Goal: Transaction & Acquisition: Download file/media

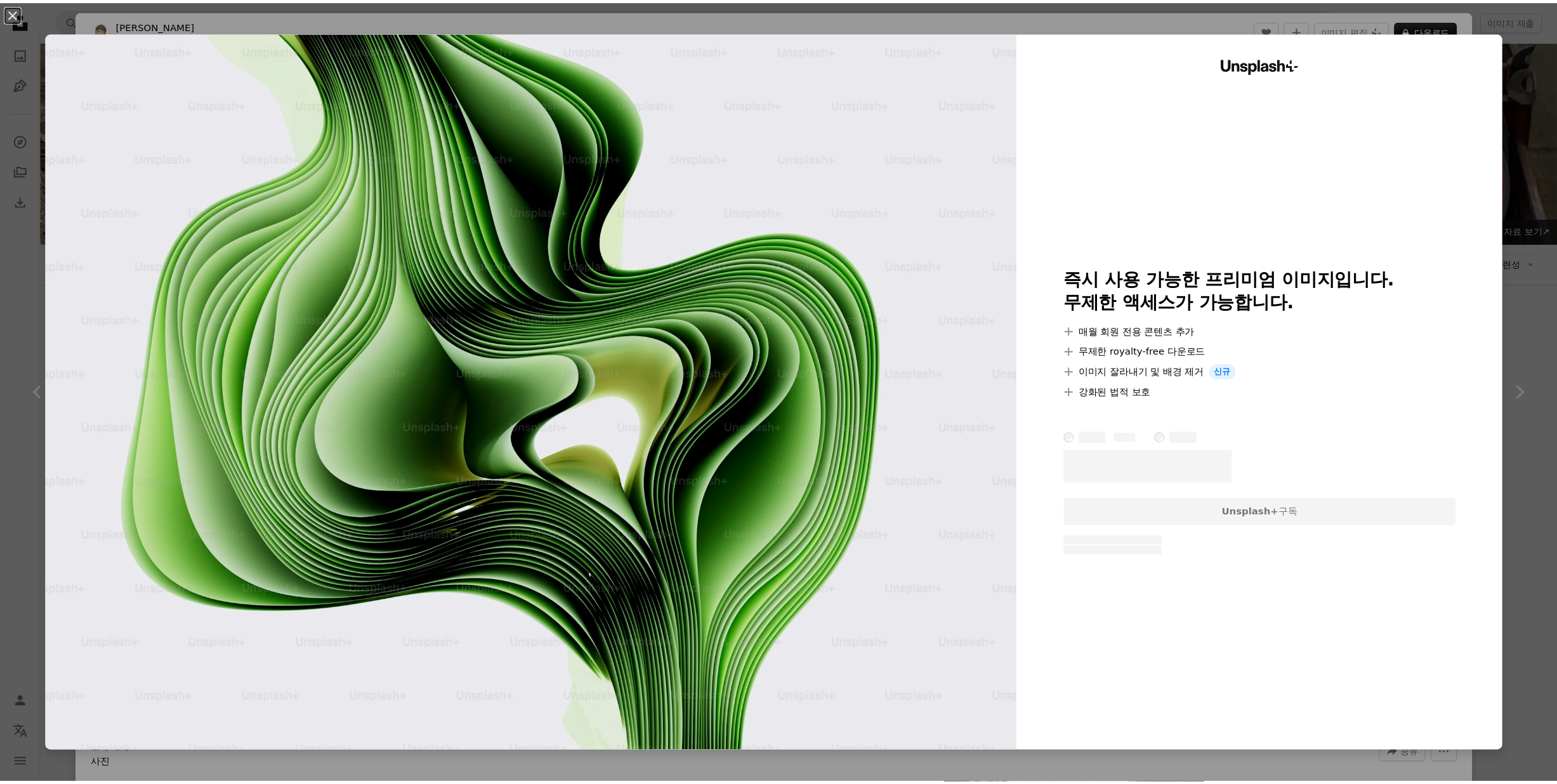
scroll to position [929, 0]
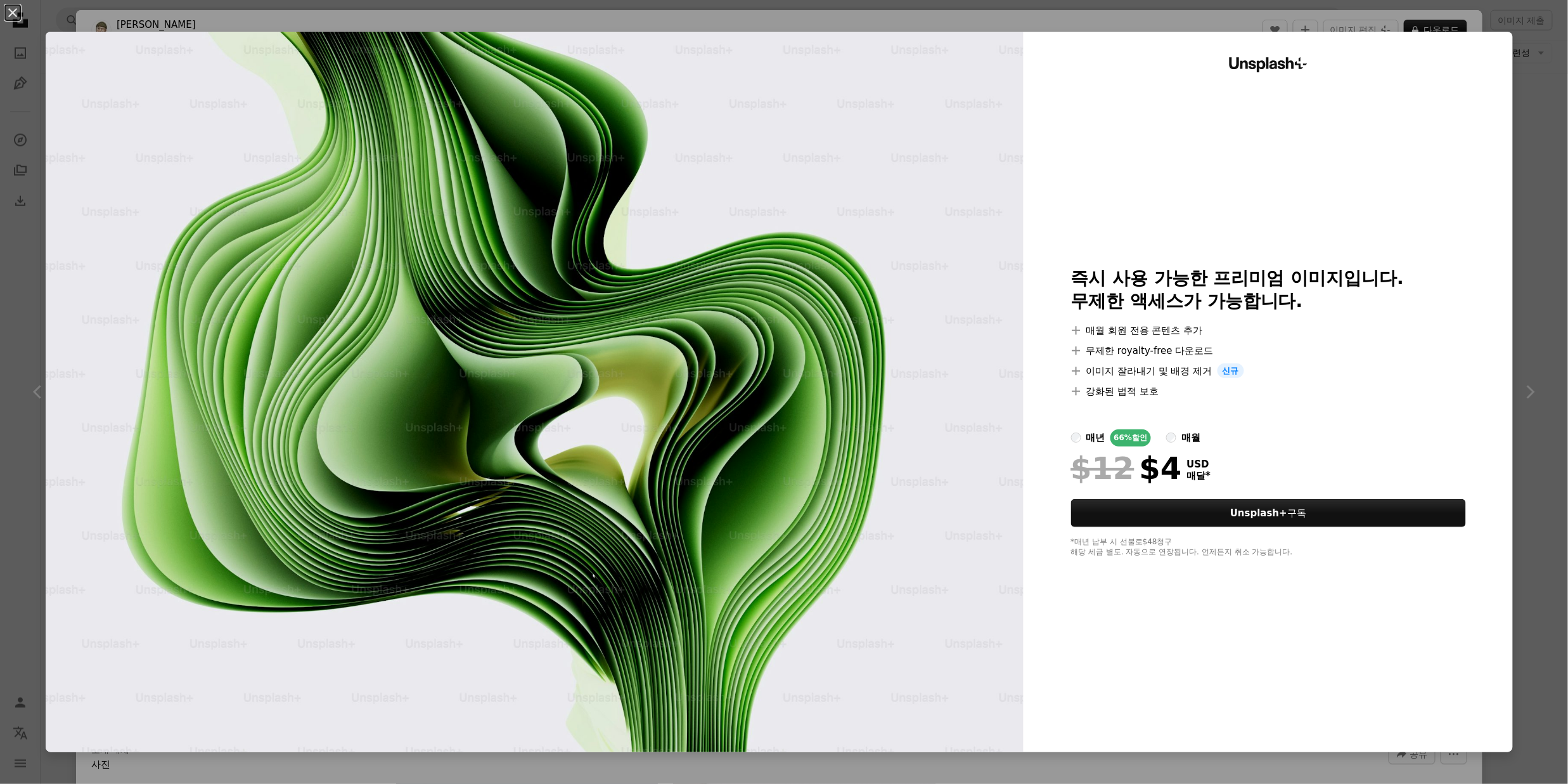
click at [1527, 88] on div "An X shape Unsplash+ 즉시 사용 가능한 프리미엄 이미지입니다. 무제한 액세스가 가능합니다. A plus sign 매월 회원 전…" at bounding box center [784, 392] width 1568 height 784
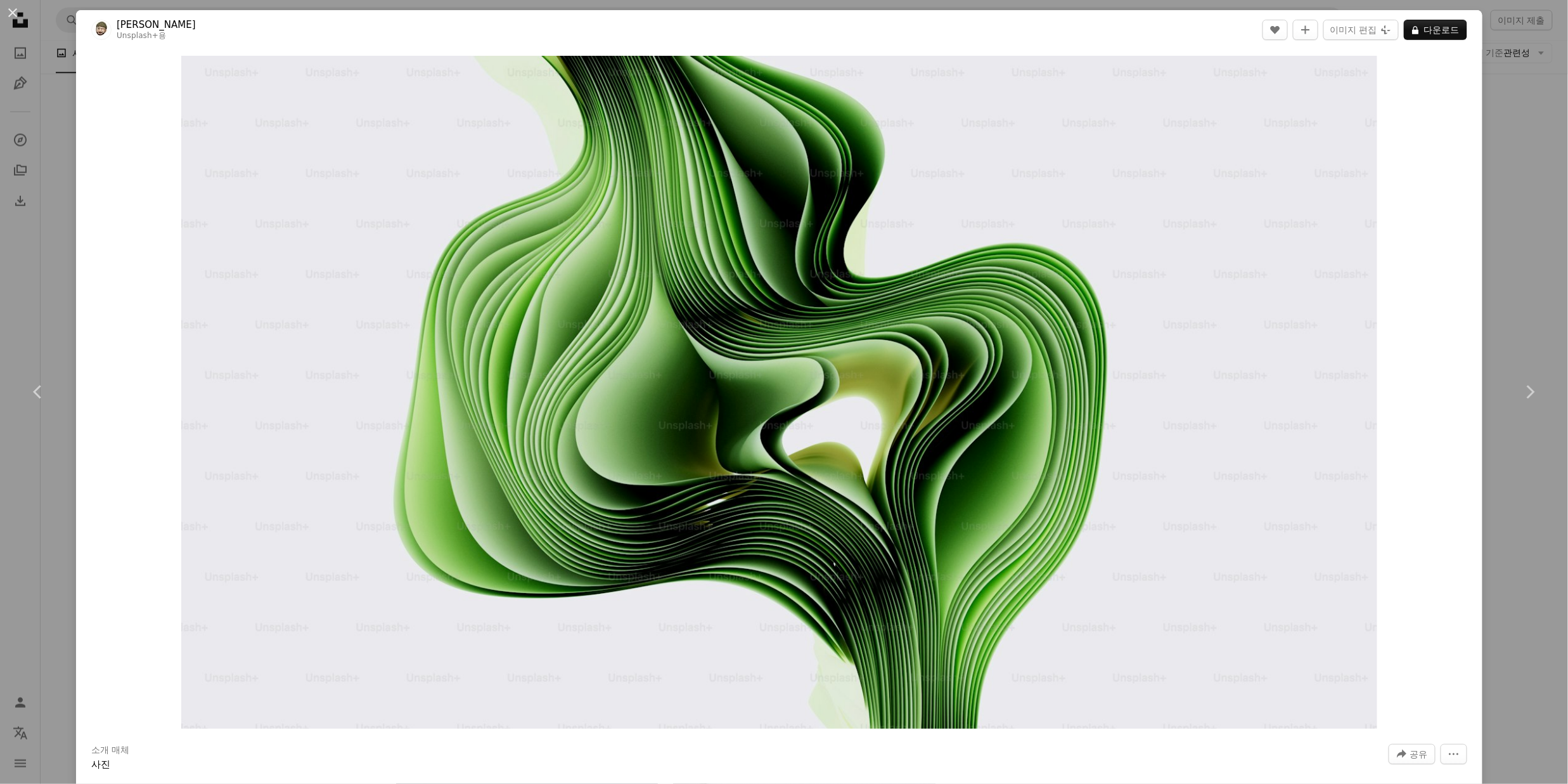
click at [1512, 112] on div "An X shape Chevron left Chevron right [PERSON_NAME] C Unsplash+ 용 A heart A plu…" at bounding box center [784, 392] width 1568 height 784
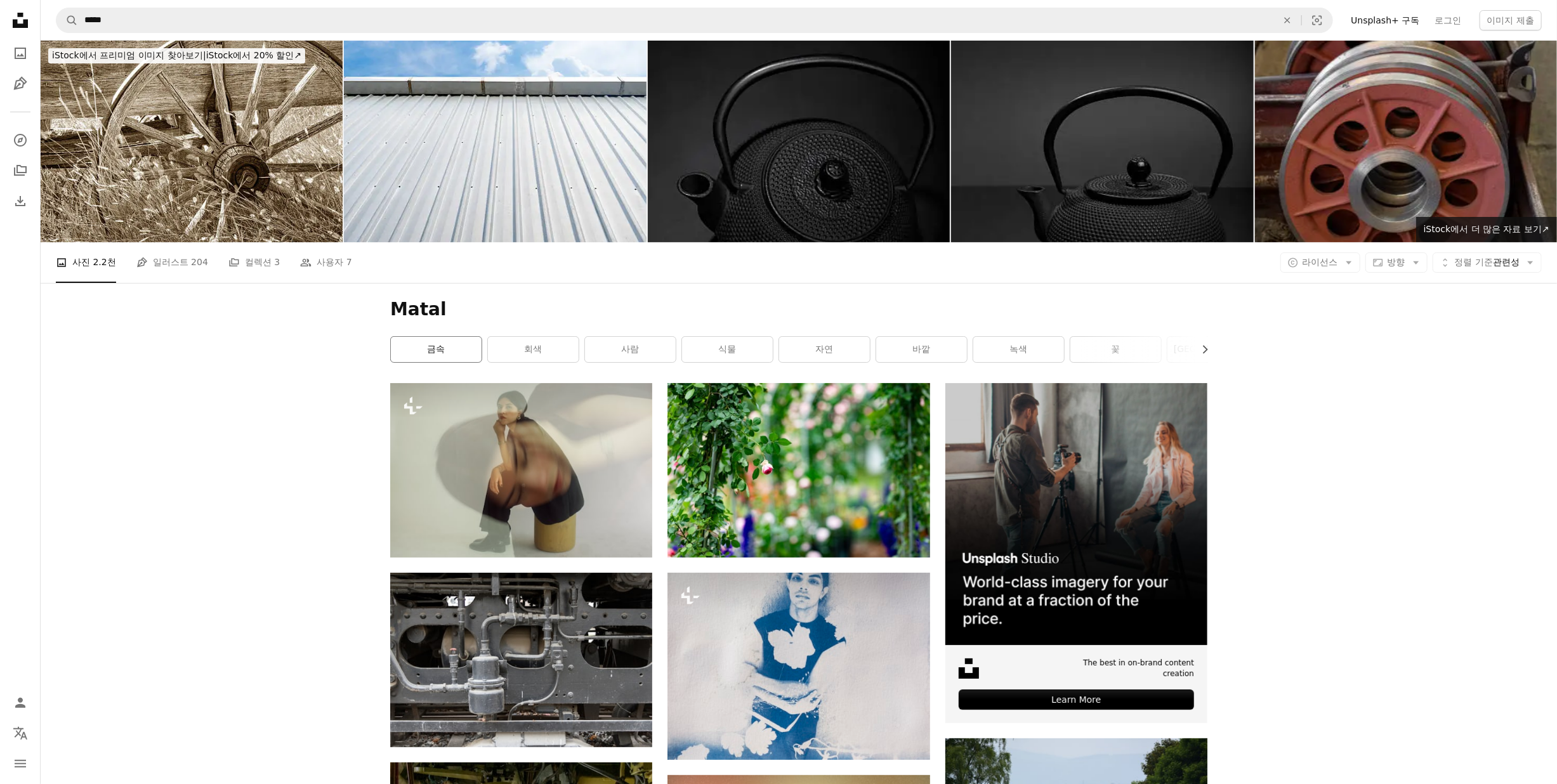
click at [459, 352] on link "금속" at bounding box center [436, 349] width 91 height 25
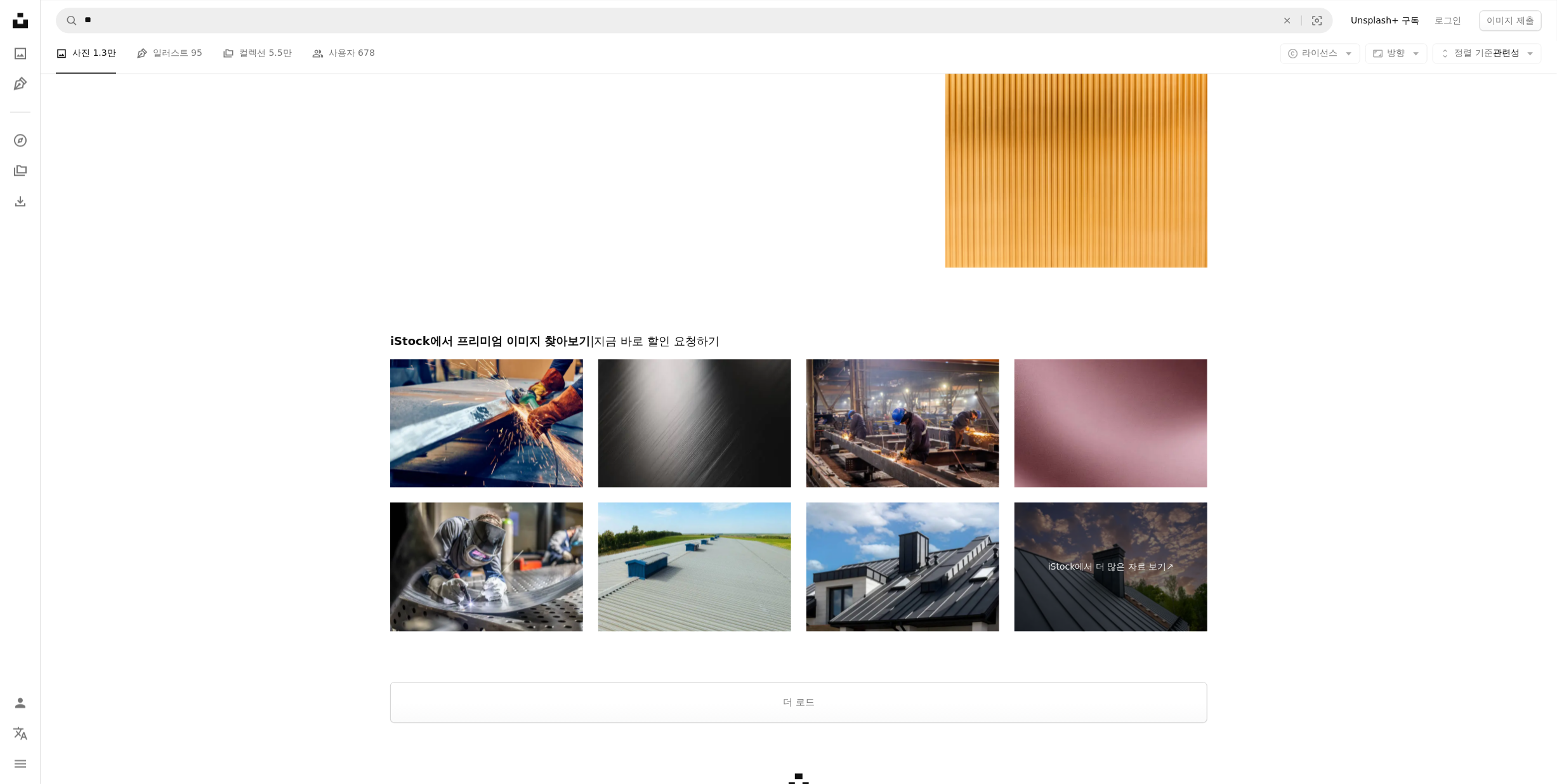
scroll to position [2358, 0]
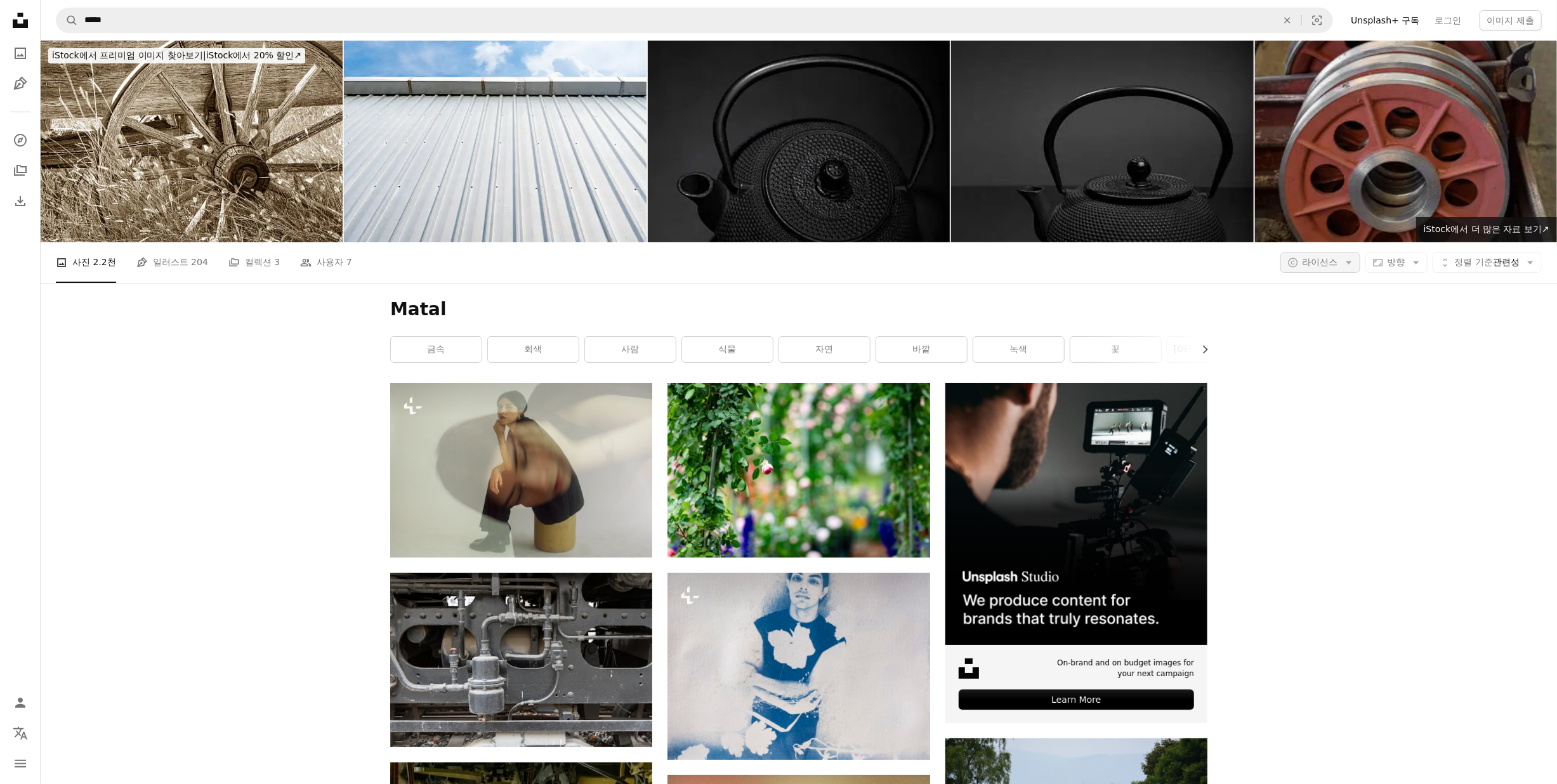
click at [1334, 263] on button "A copyright icon © 라이선스 Arrow down" at bounding box center [1320, 262] width 80 height 20
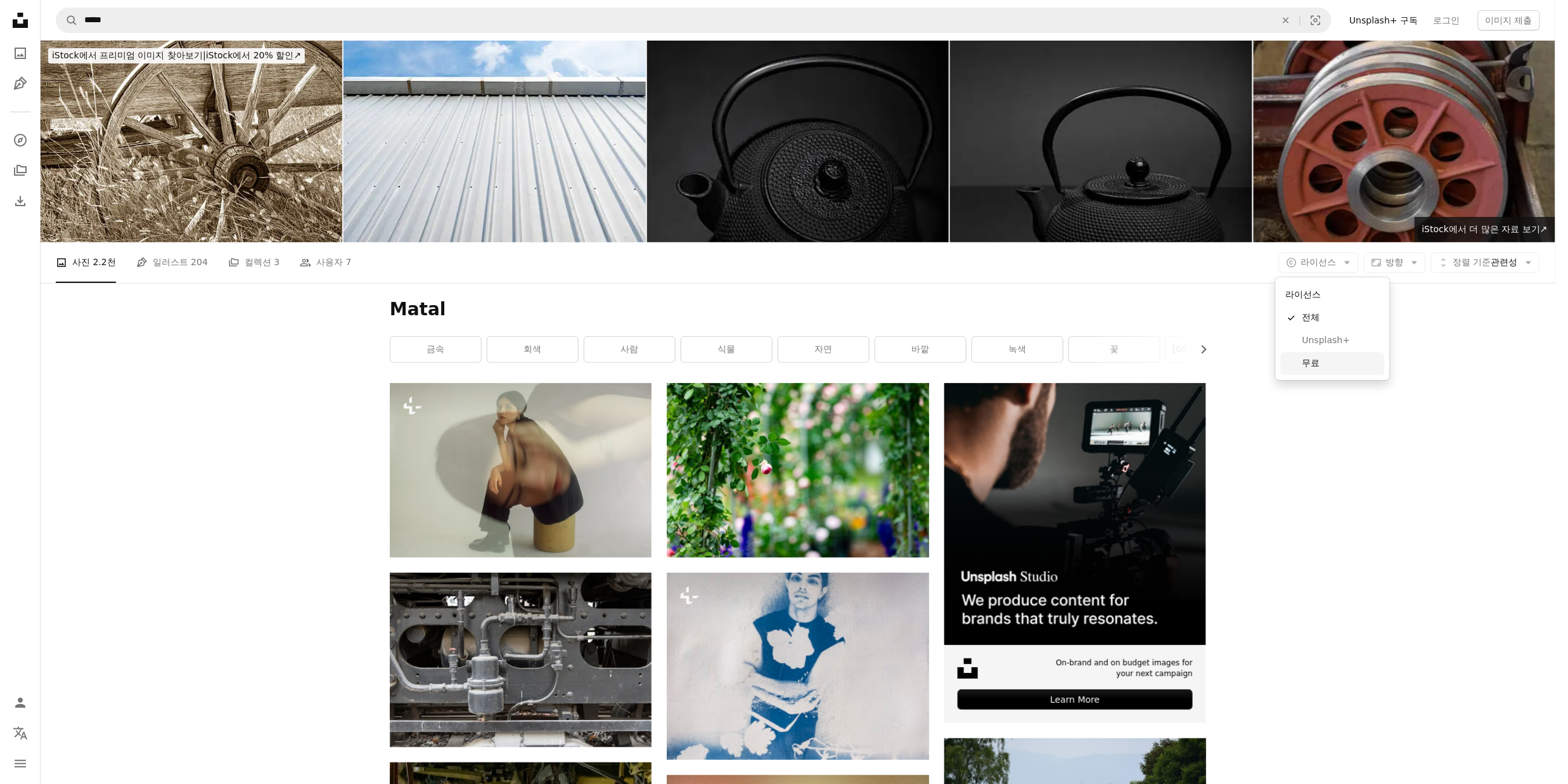
click at [1317, 354] on link "무료" at bounding box center [1333, 363] width 104 height 22
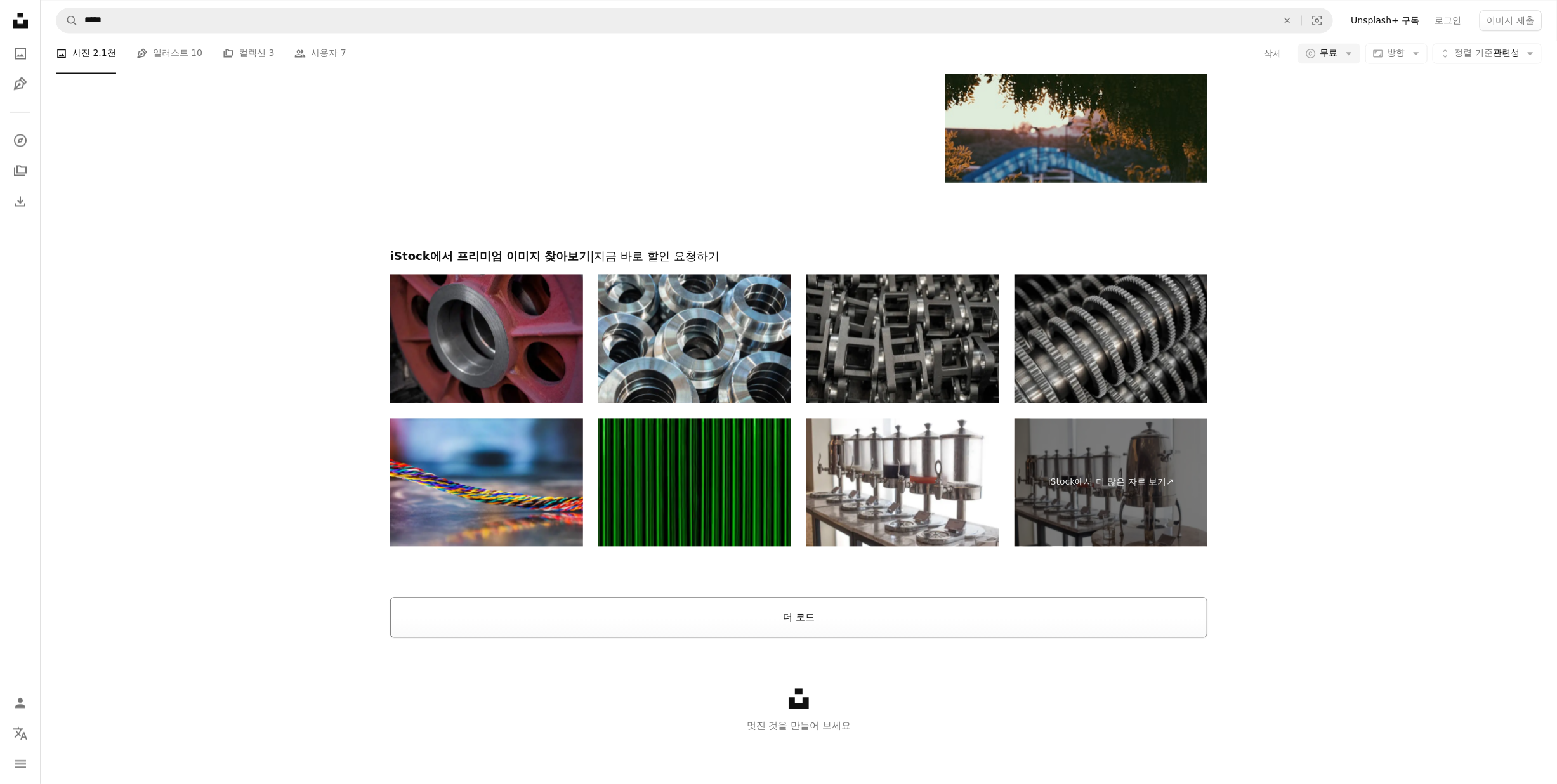
click at [713, 615] on button "더 로드" at bounding box center [799, 617] width 818 height 41
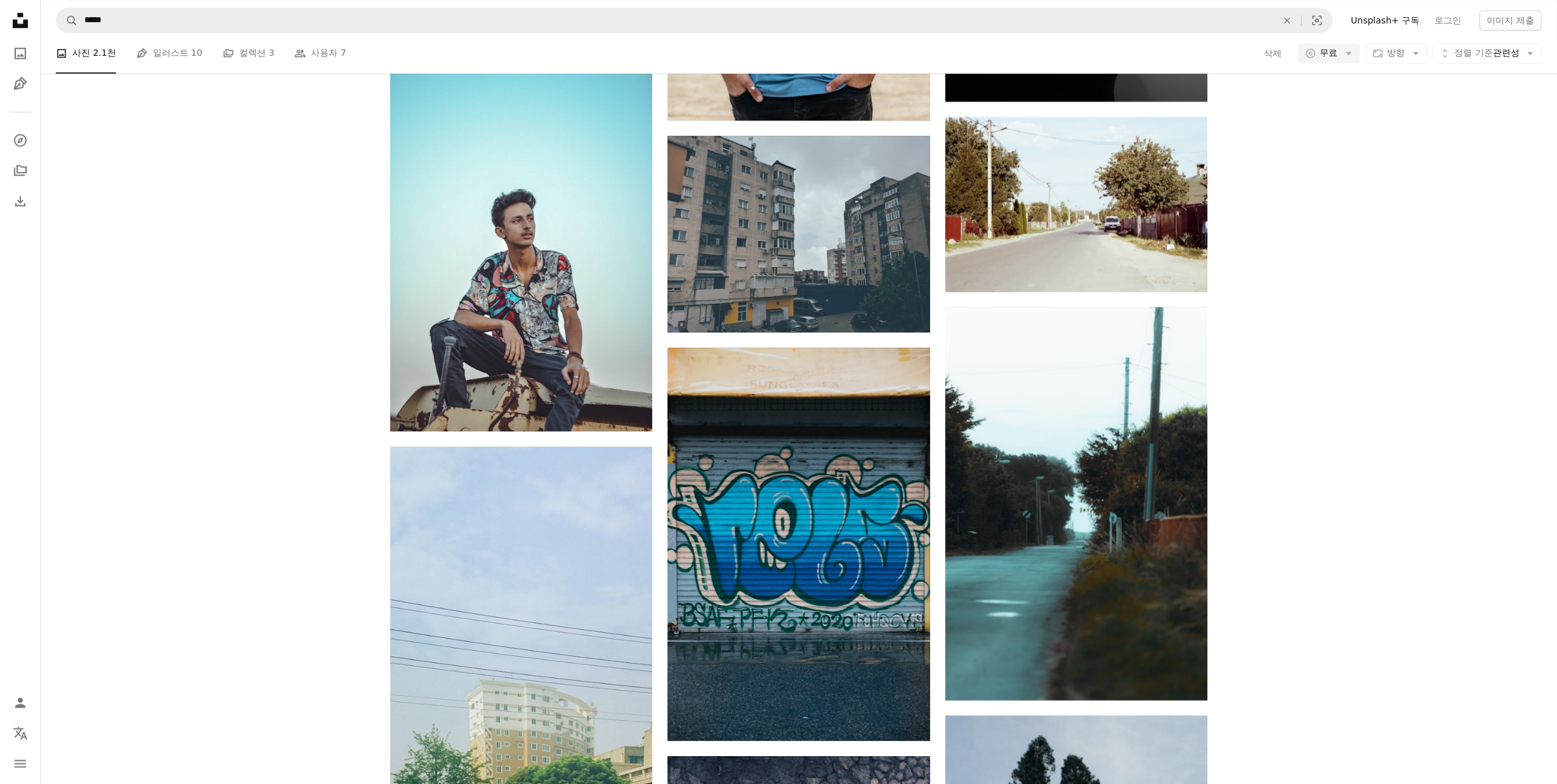
scroll to position [6911, 0]
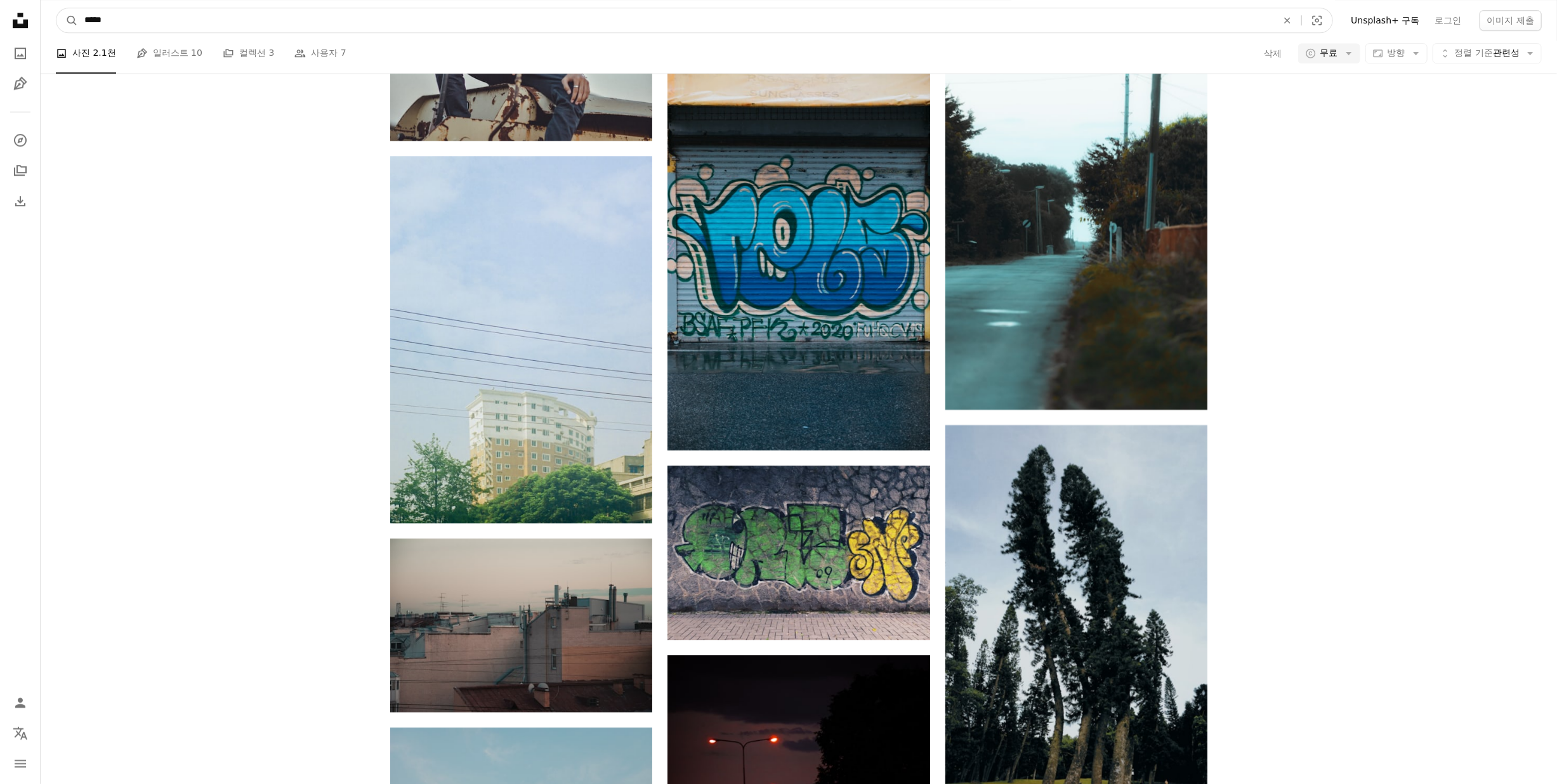
click at [214, 13] on input "*****" at bounding box center [676, 20] width 1195 height 24
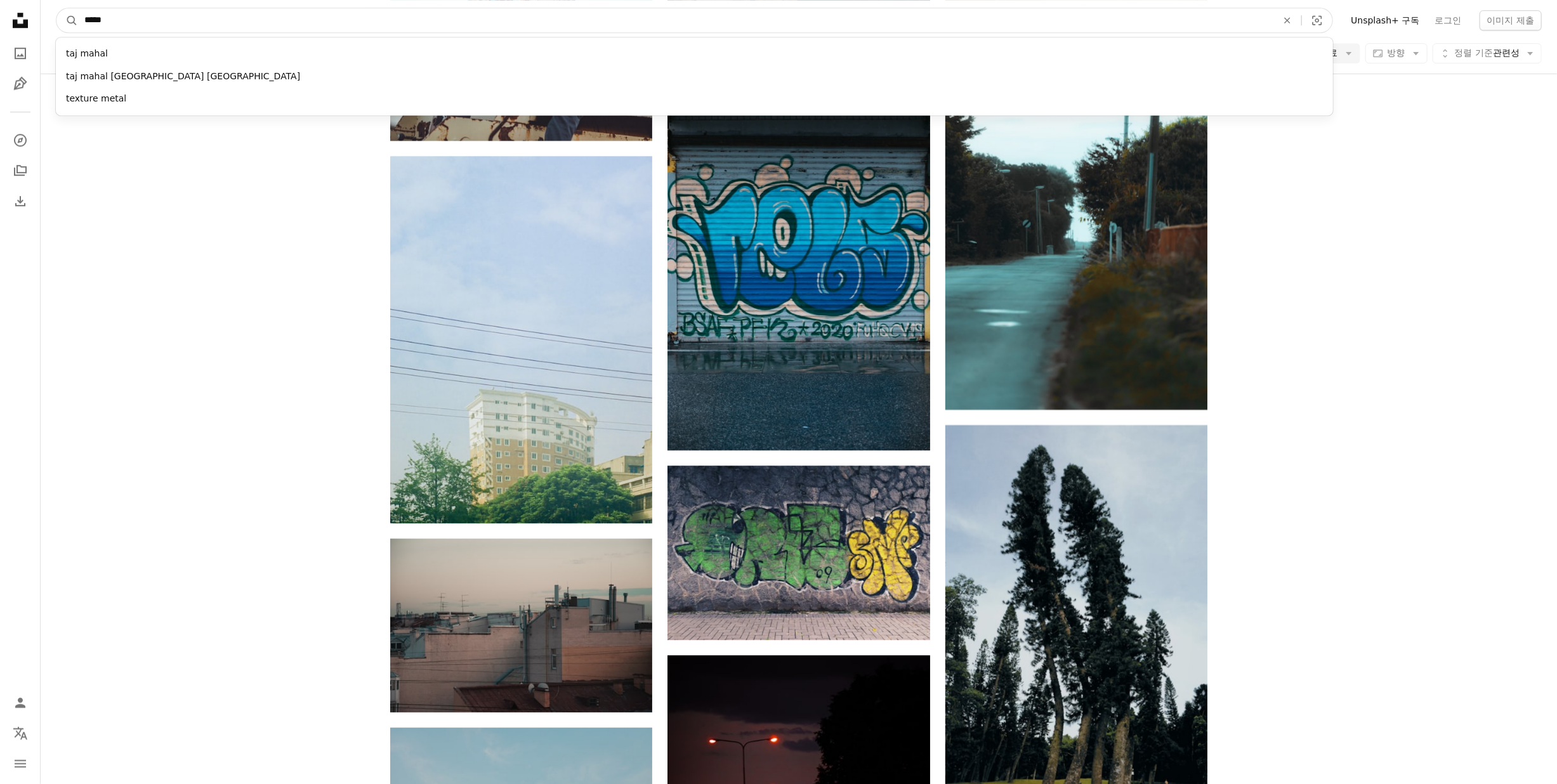
click at [93, 18] on input "*****" at bounding box center [676, 20] width 1195 height 24
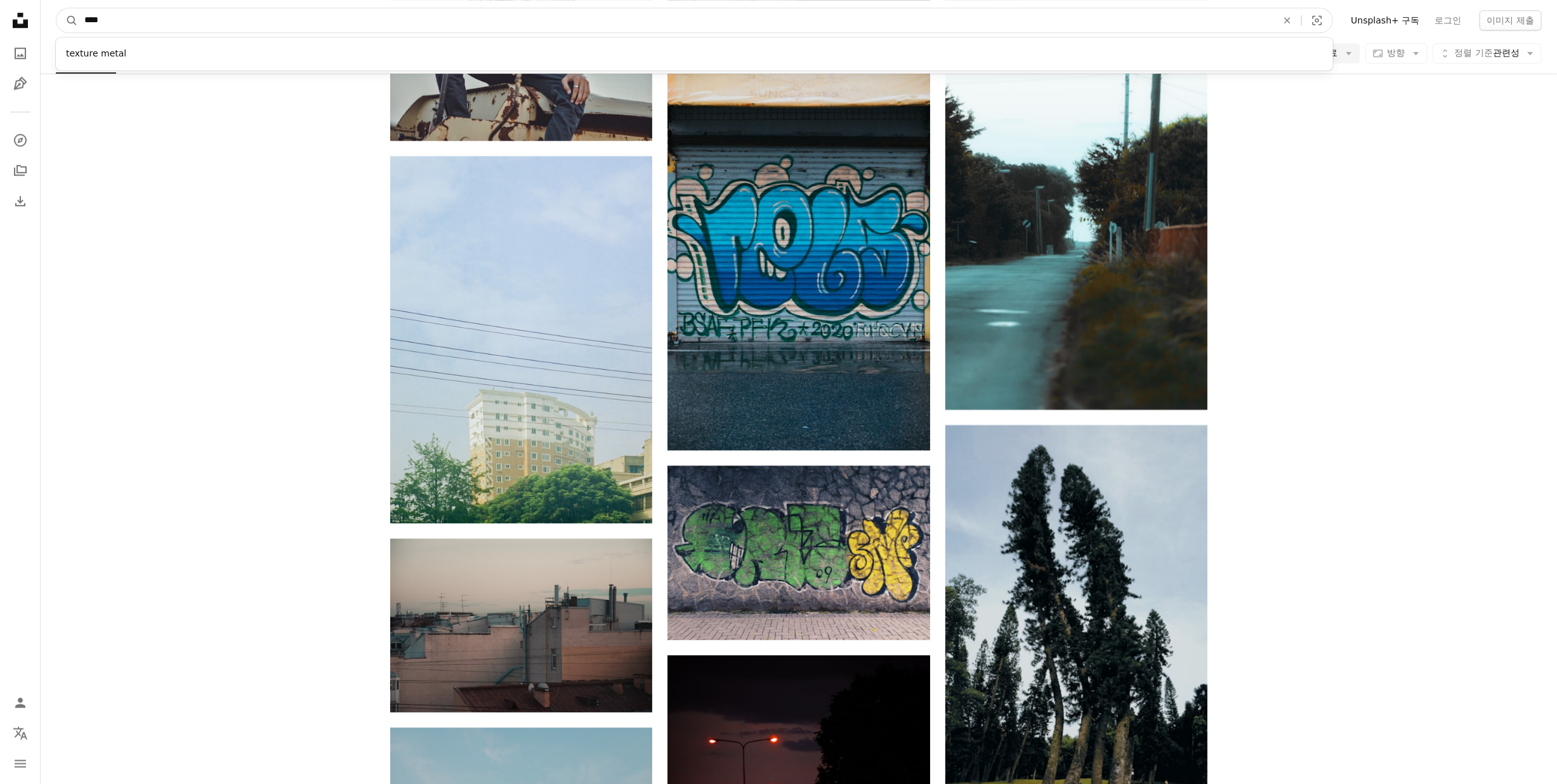
type input "*****"
click button "A magnifying glass" at bounding box center [67, 20] width 22 height 24
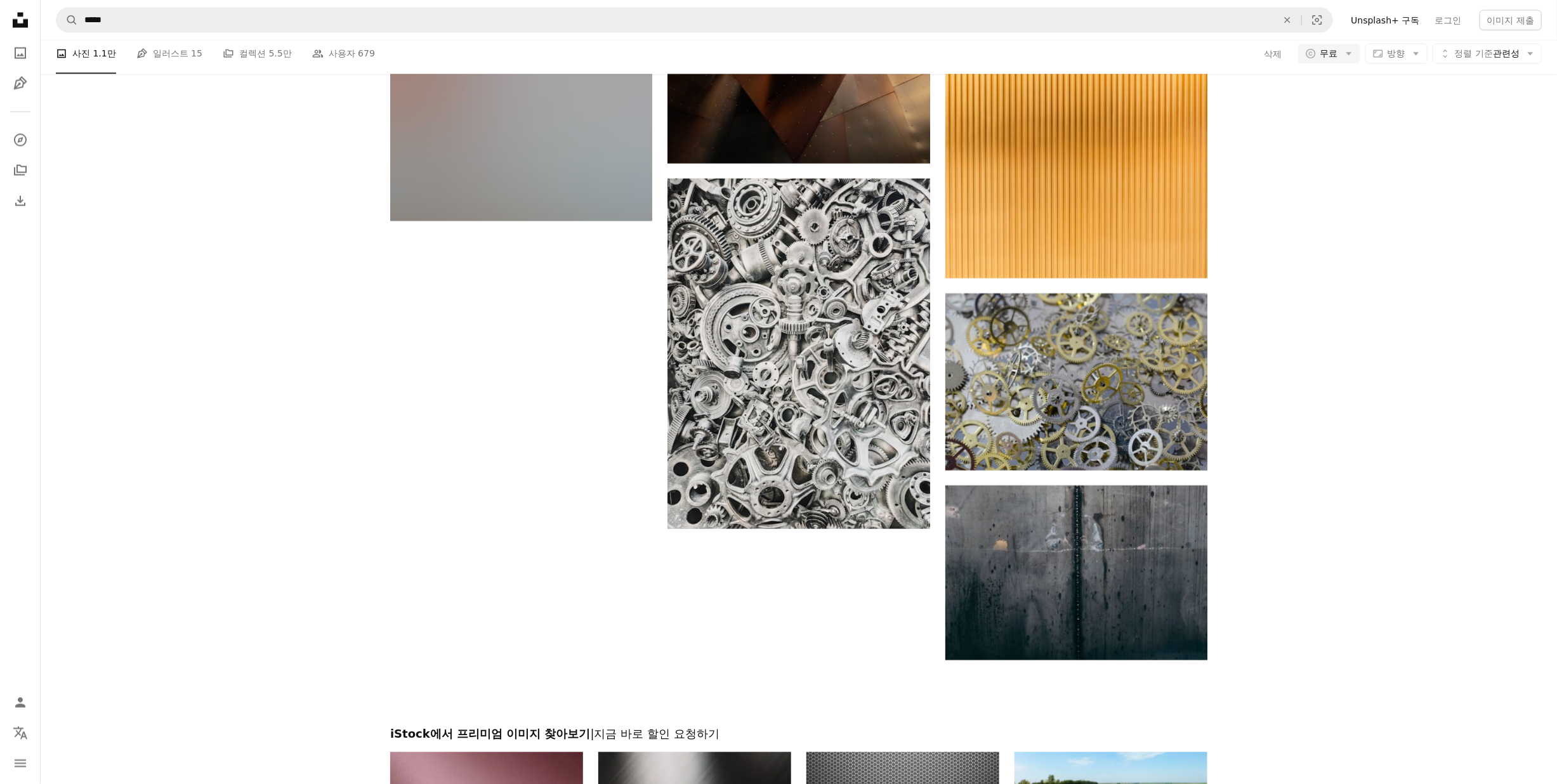
scroll to position [2271, 0]
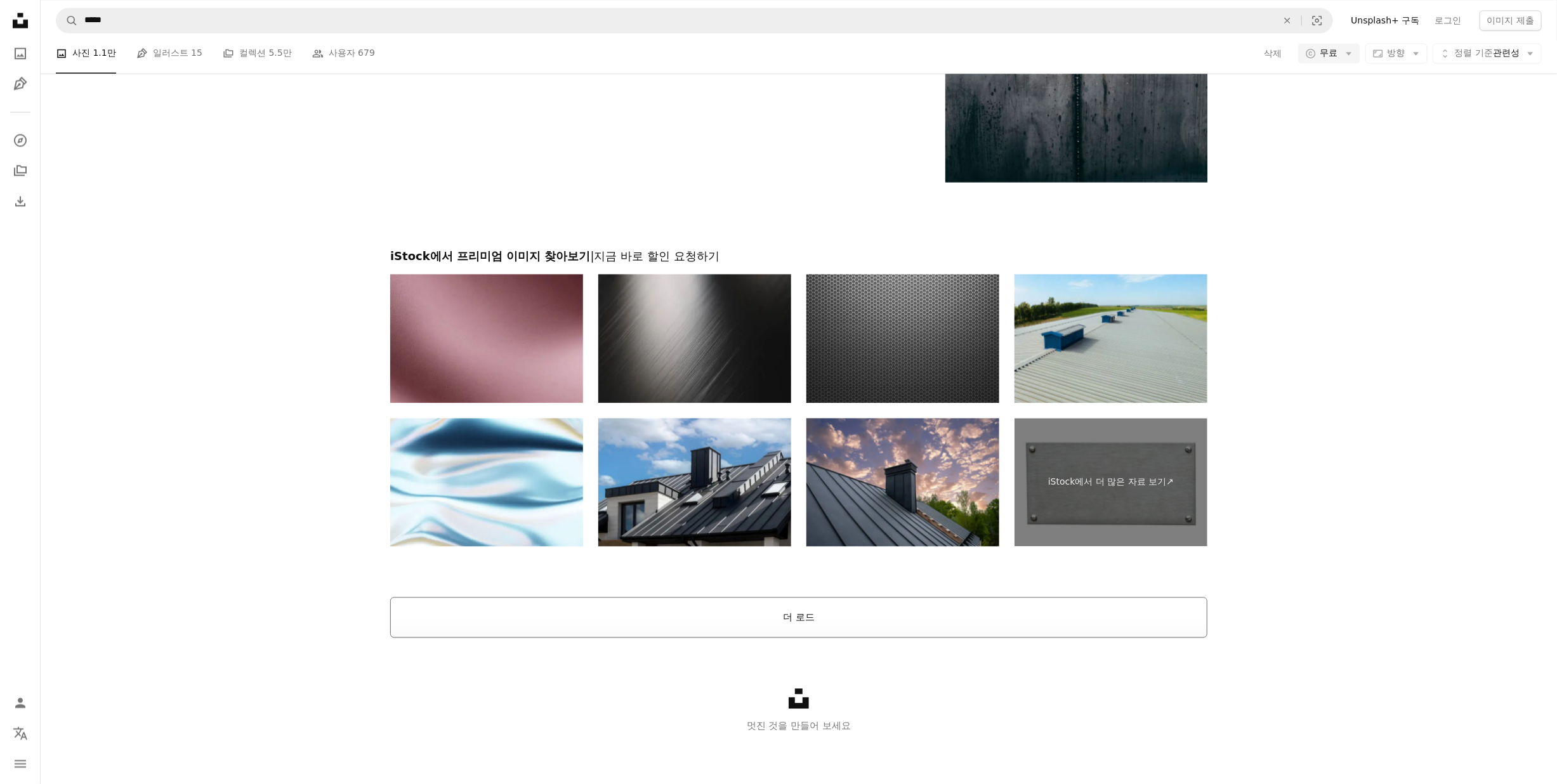
click at [744, 619] on button "더 로드" at bounding box center [799, 617] width 818 height 41
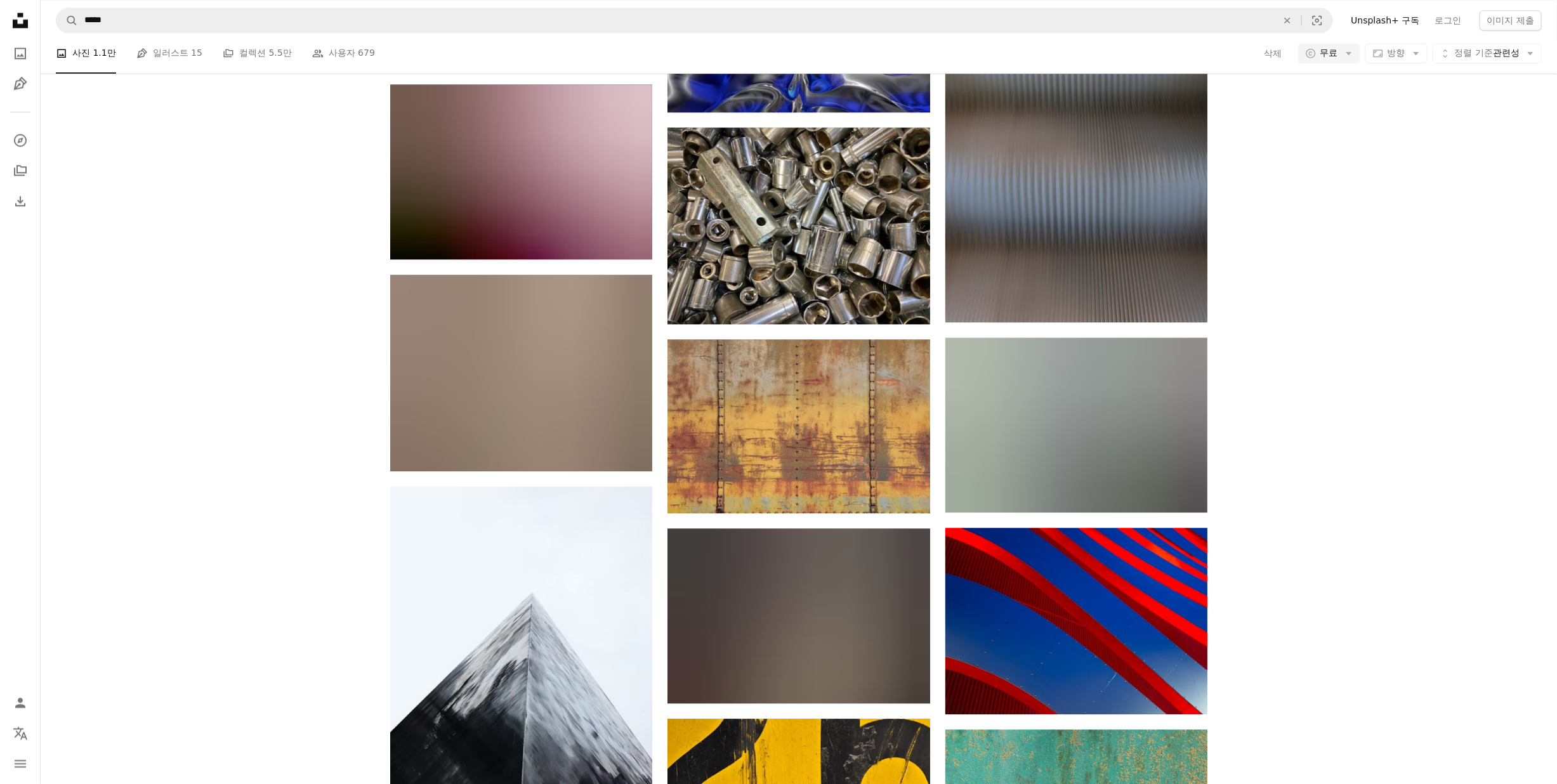
scroll to position [9722, 0]
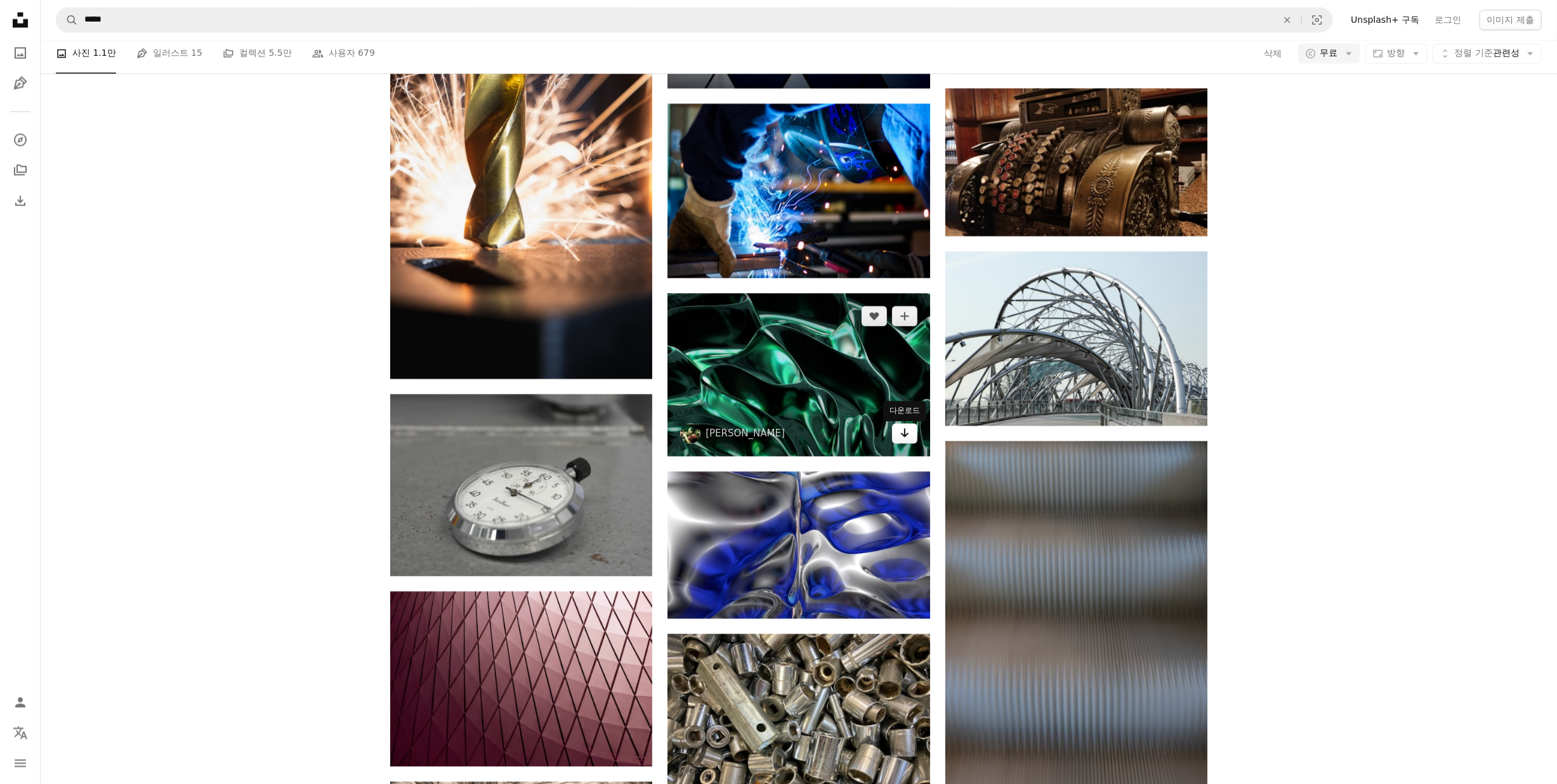
click at [904, 436] on icon "다운로드" at bounding box center [905, 433] width 8 height 9
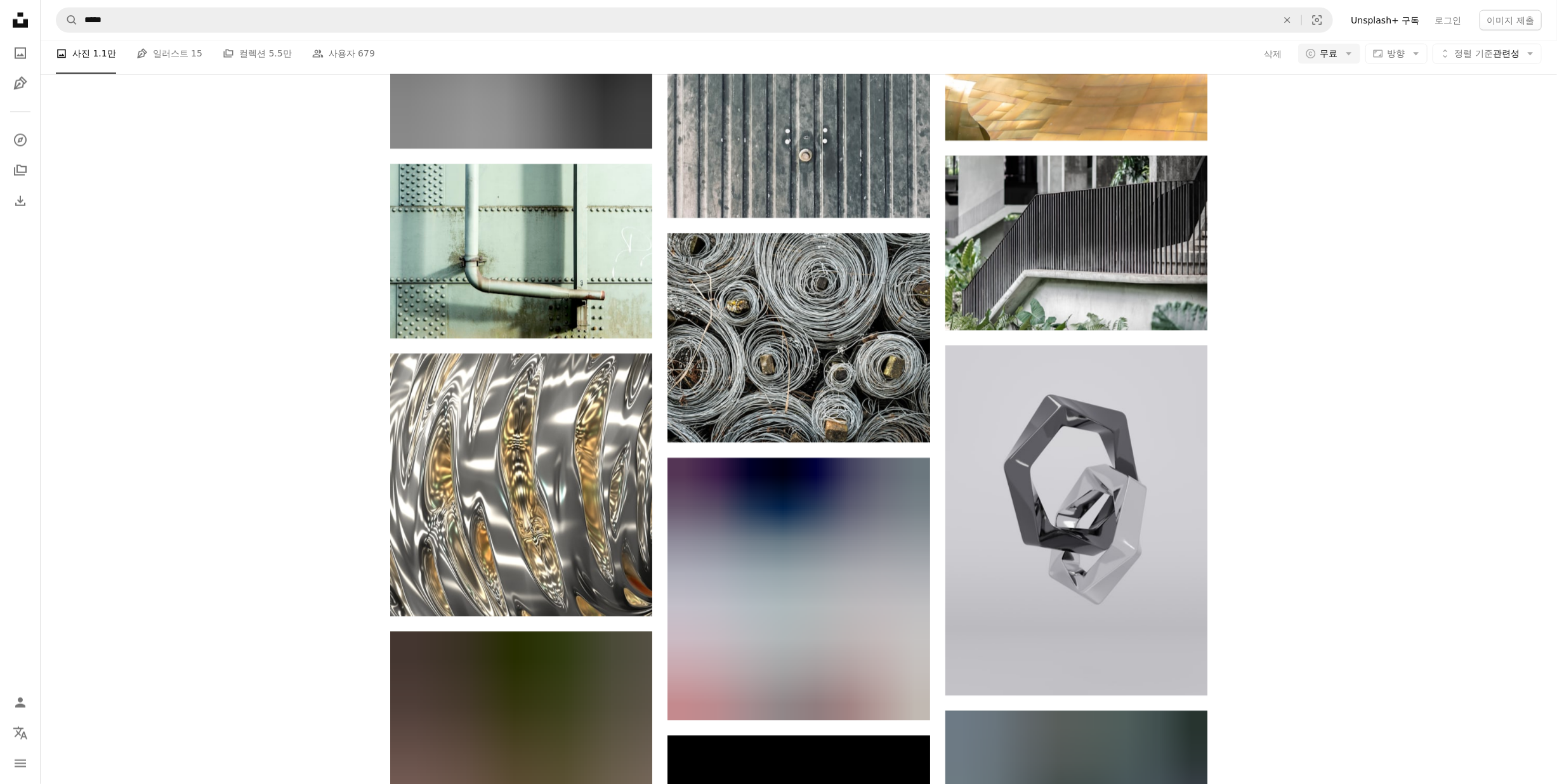
scroll to position [13358, 0]
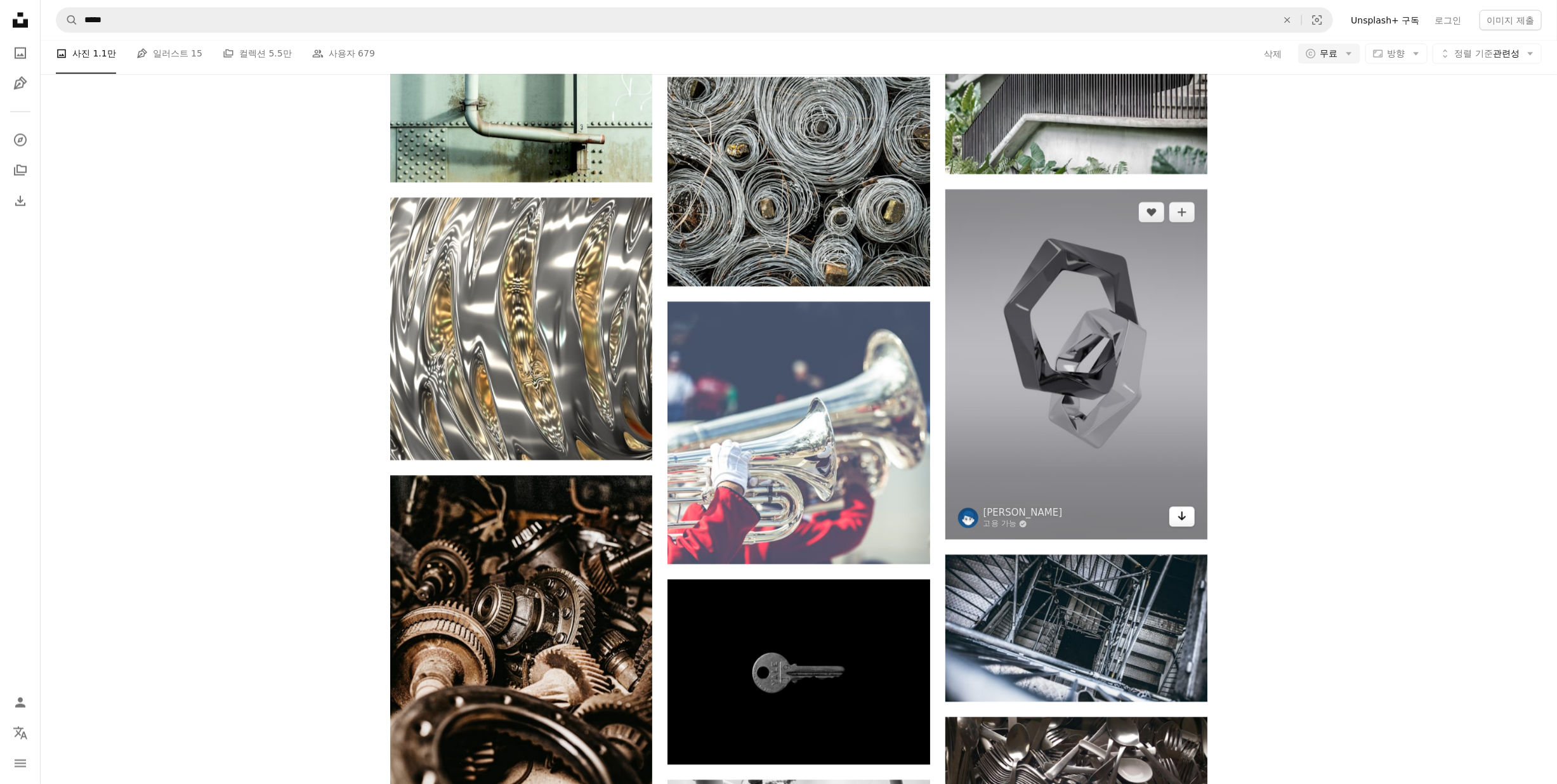
click at [1183, 516] on icon "Arrow pointing down" at bounding box center [1182, 516] width 10 height 15
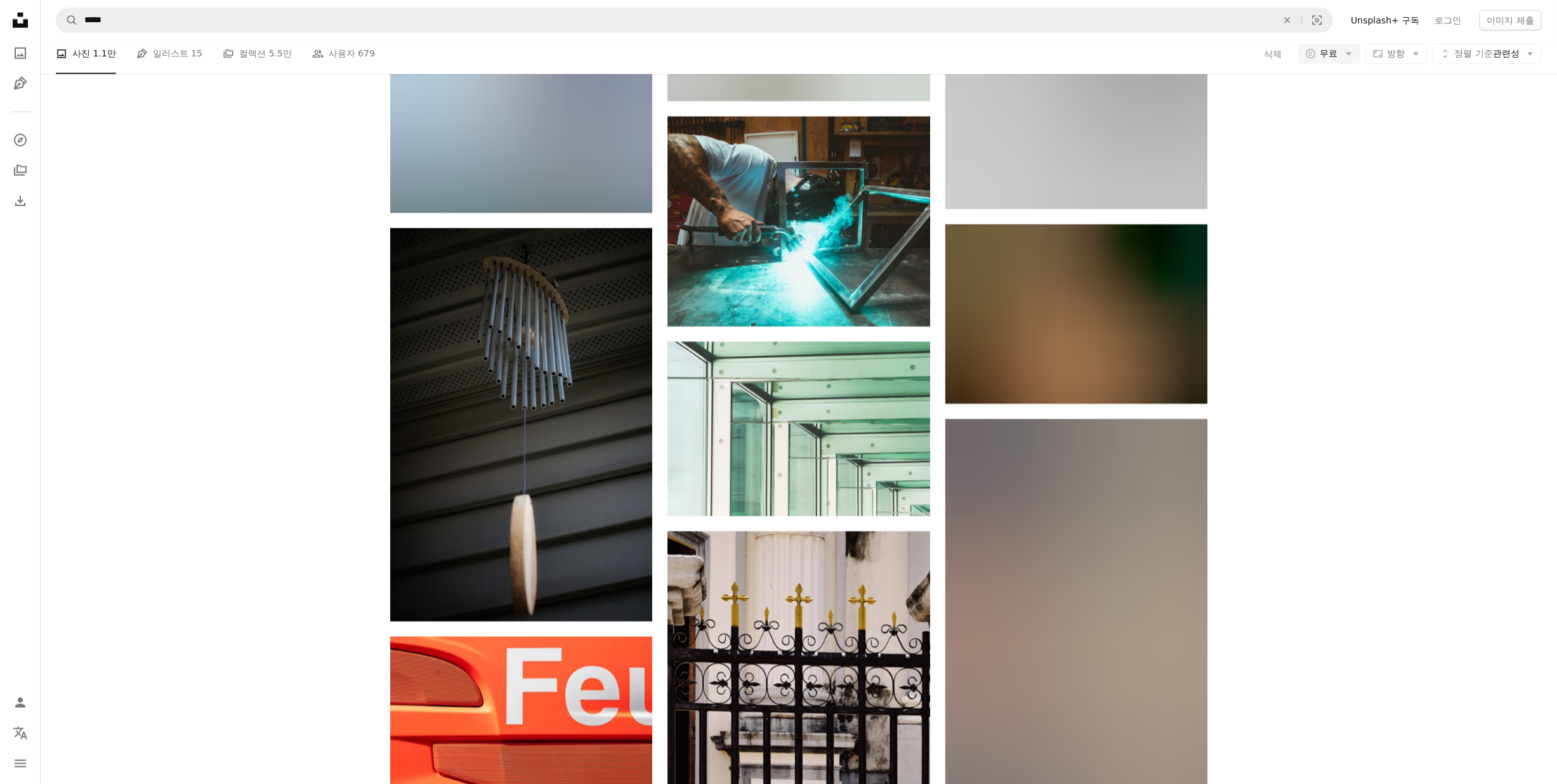
scroll to position [16654, 0]
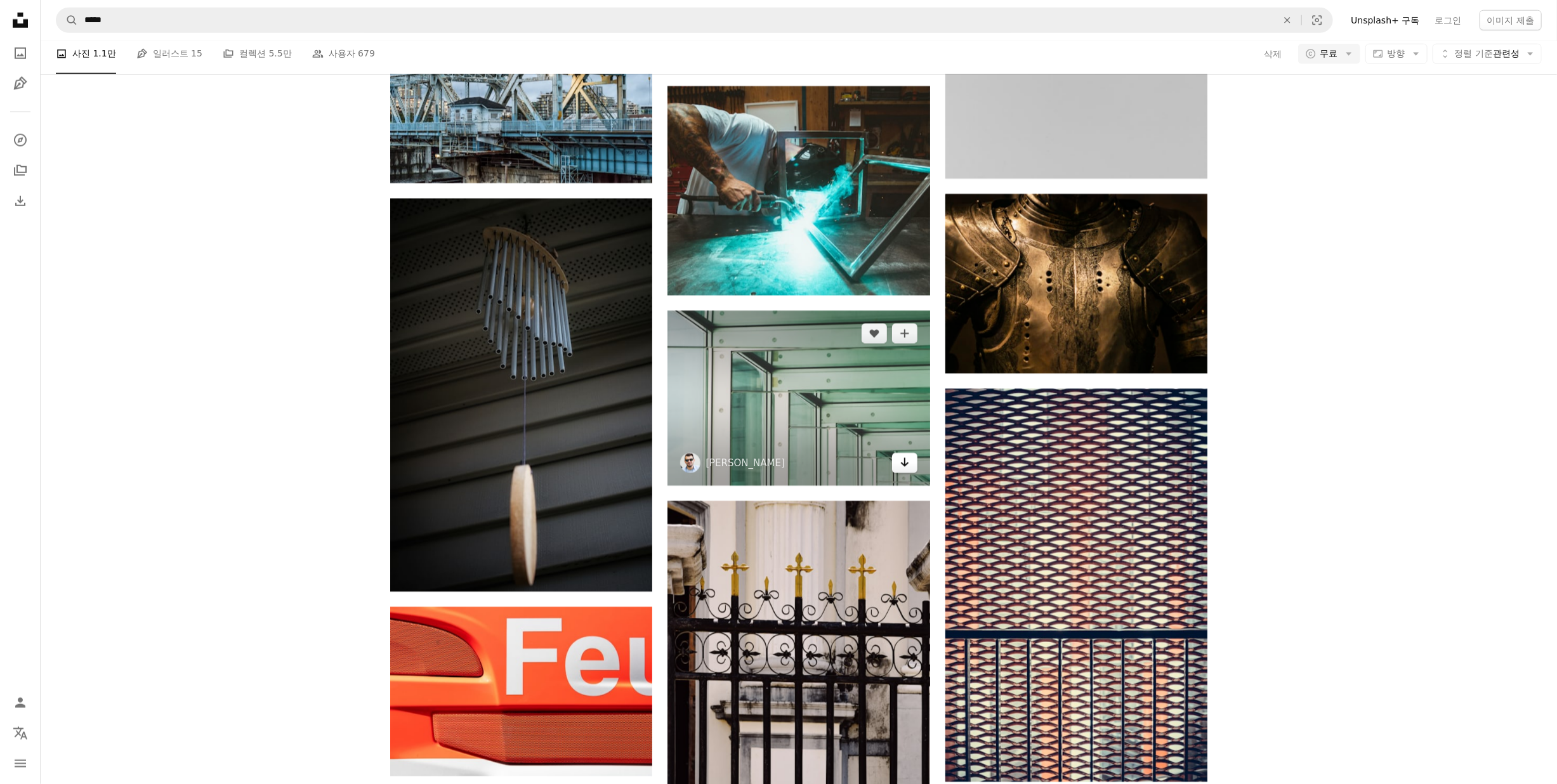
click at [905, 466] on icon "다운로드" at bounding box center [905, 462] width 8 height 9
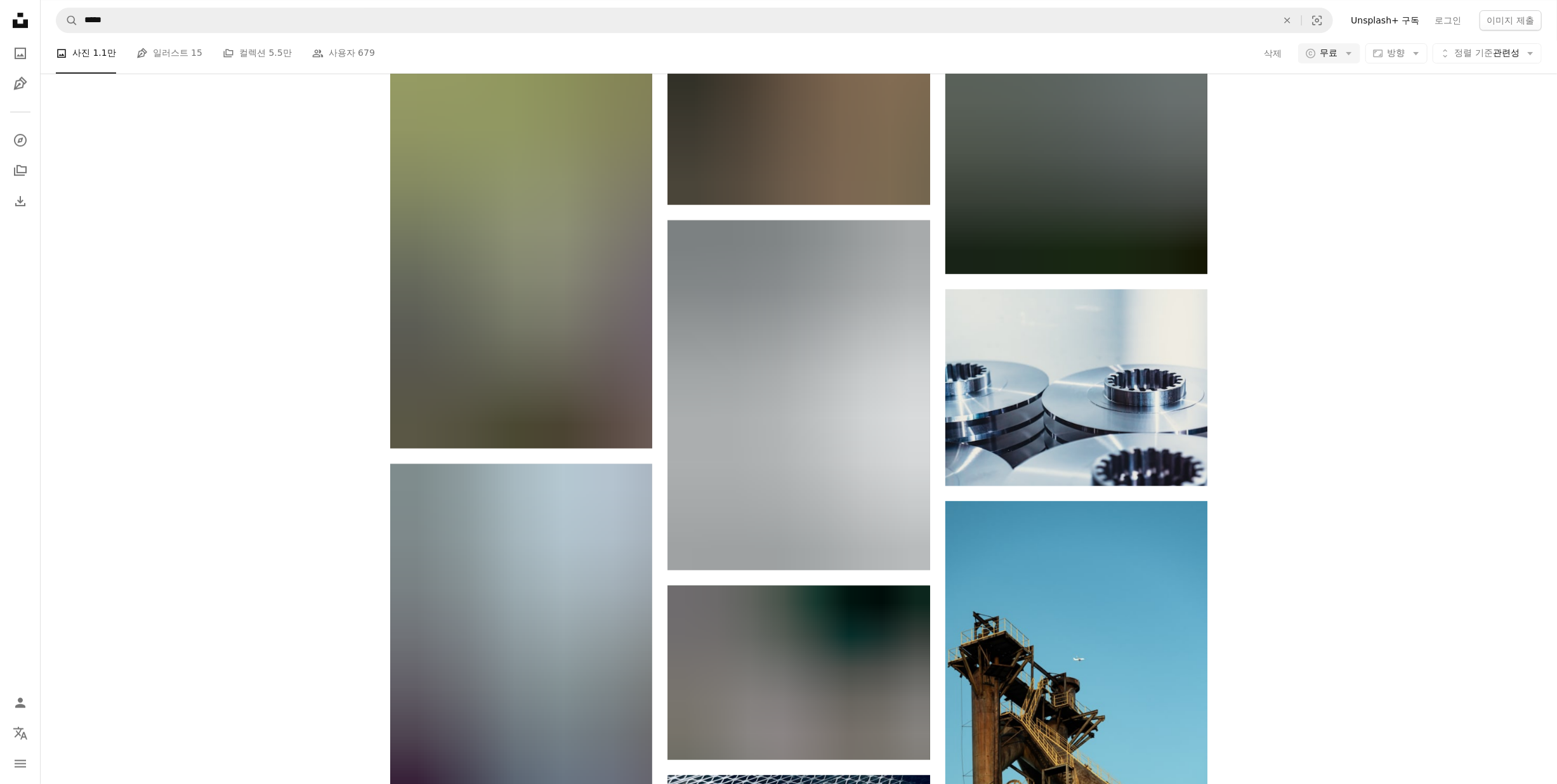
scroll to position [38298, 0]
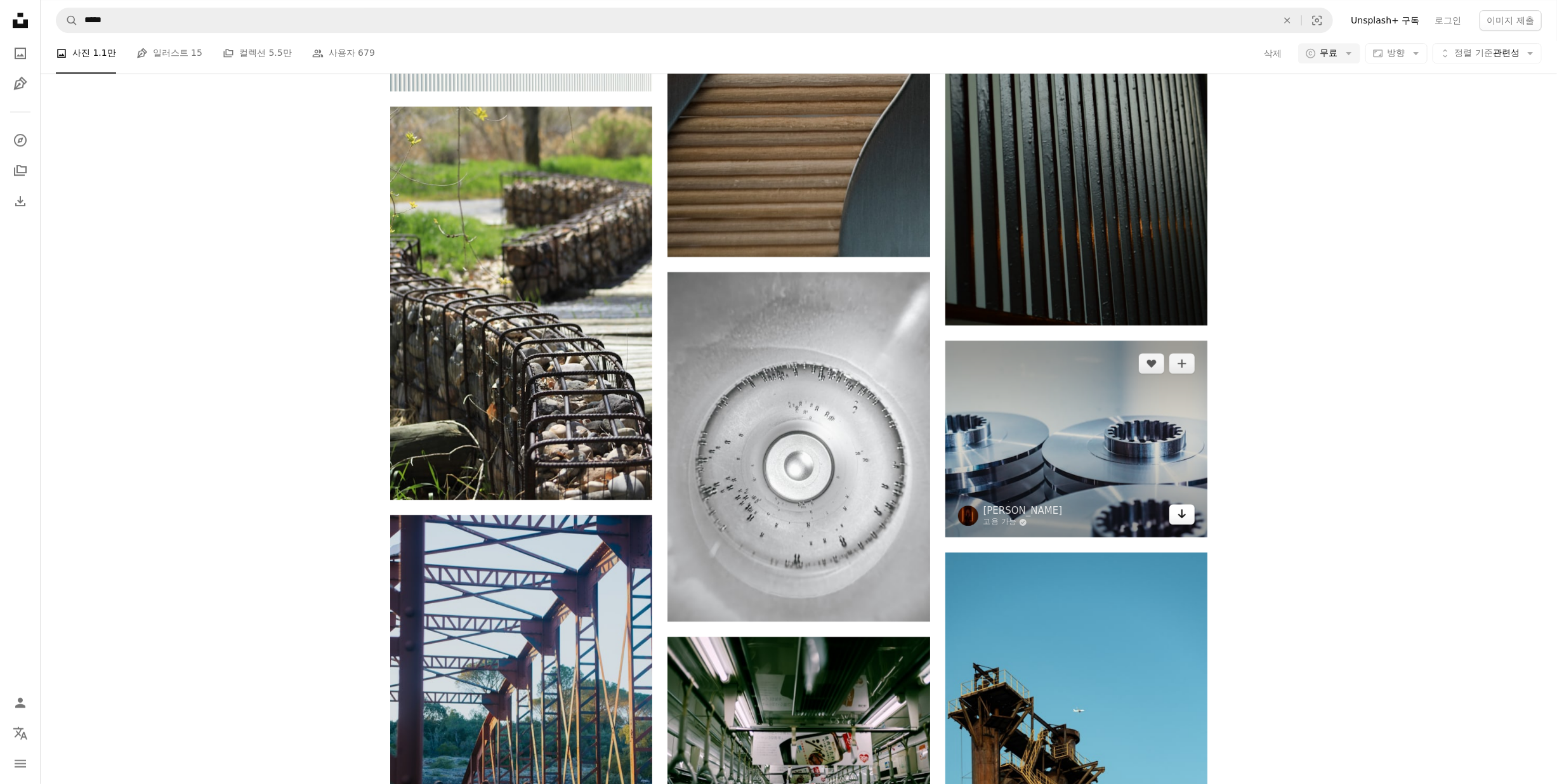
click at [1185, 521] on icon "Arrow pointing down" at bounding box center [1182, 514] width 10 height 15
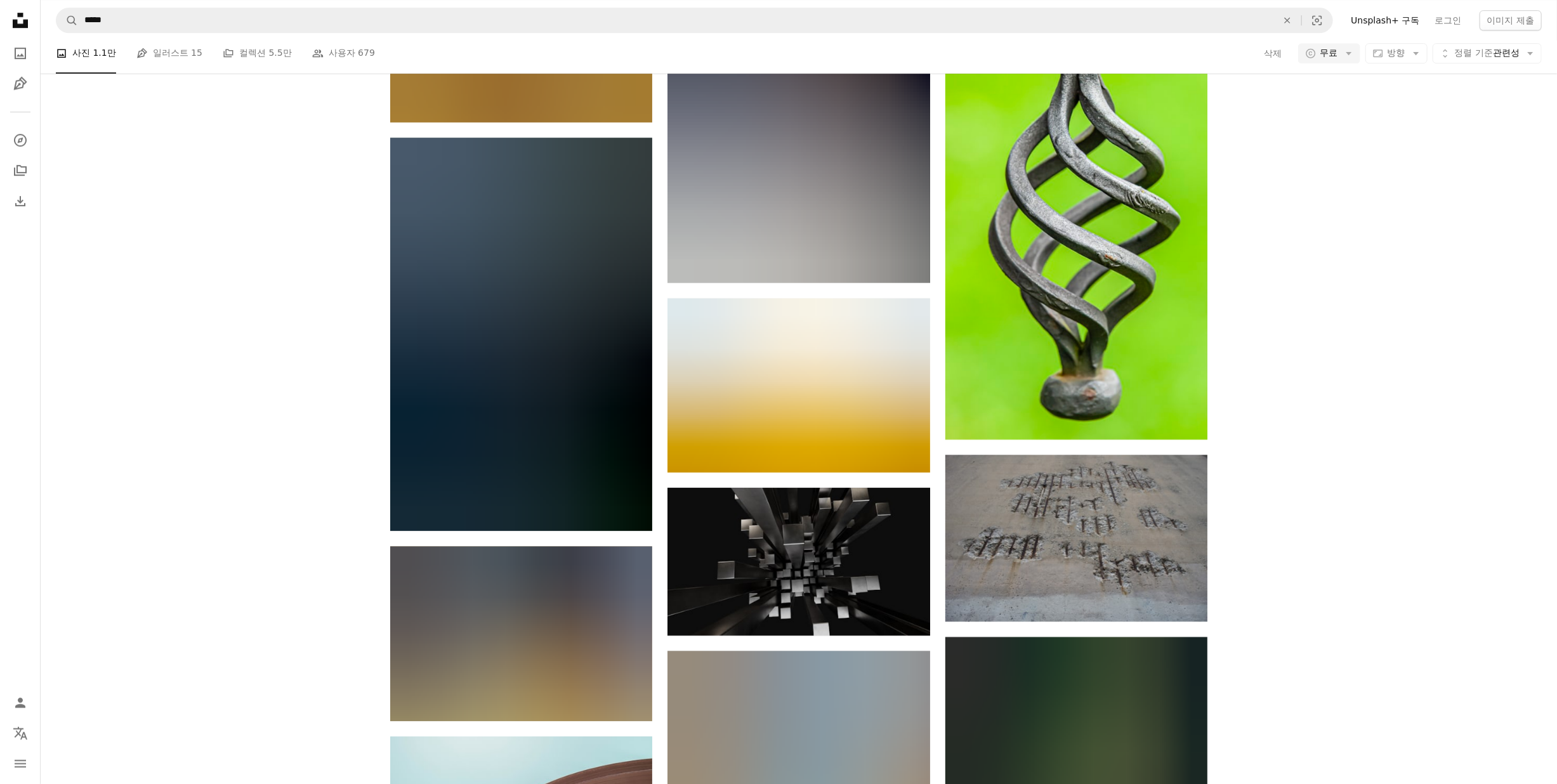
scroll to position [50133, 0]
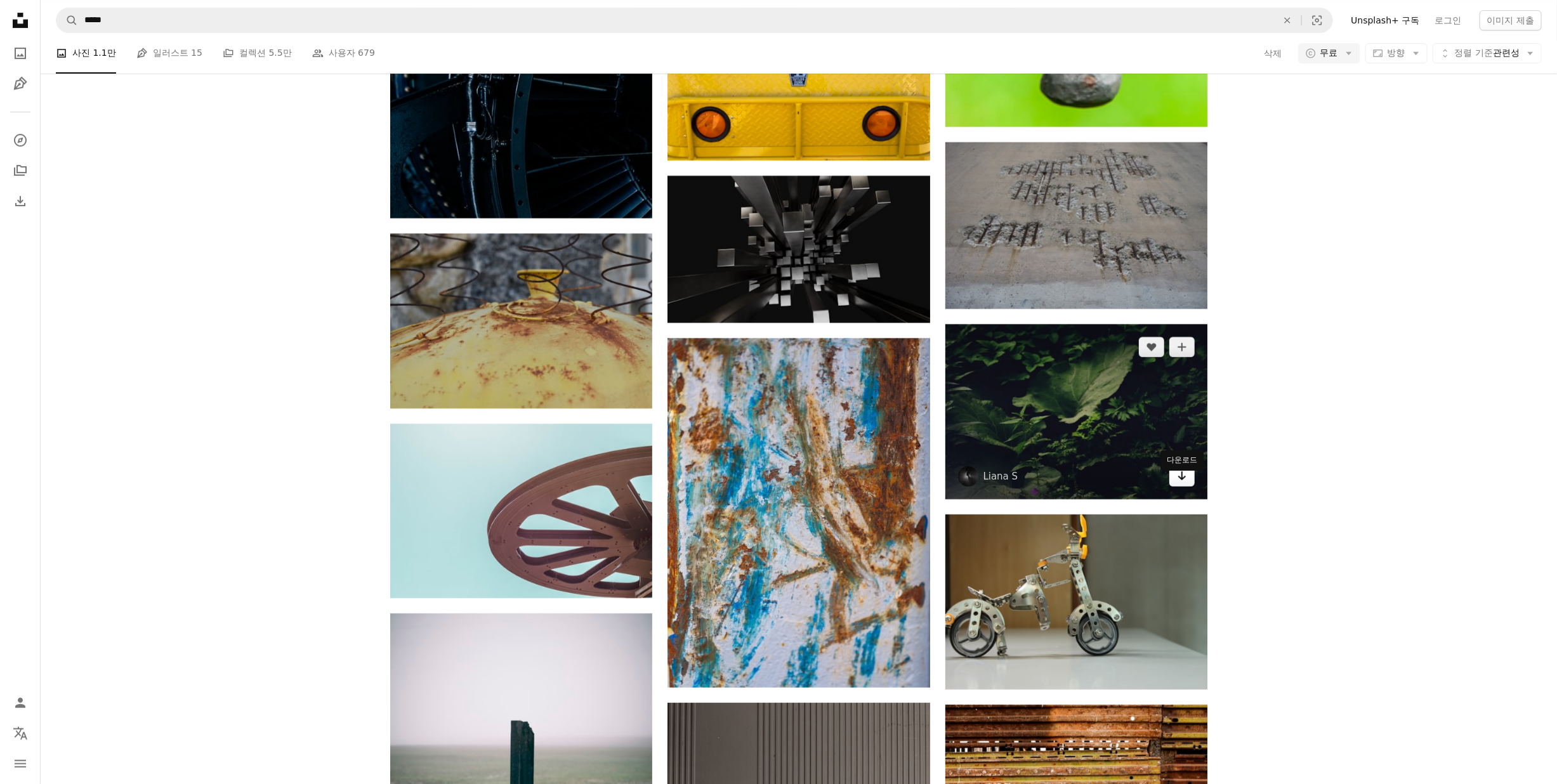
click at [1184, 480] on icon "다운로드" at bounding box center [1182, 476] width 8 height 9
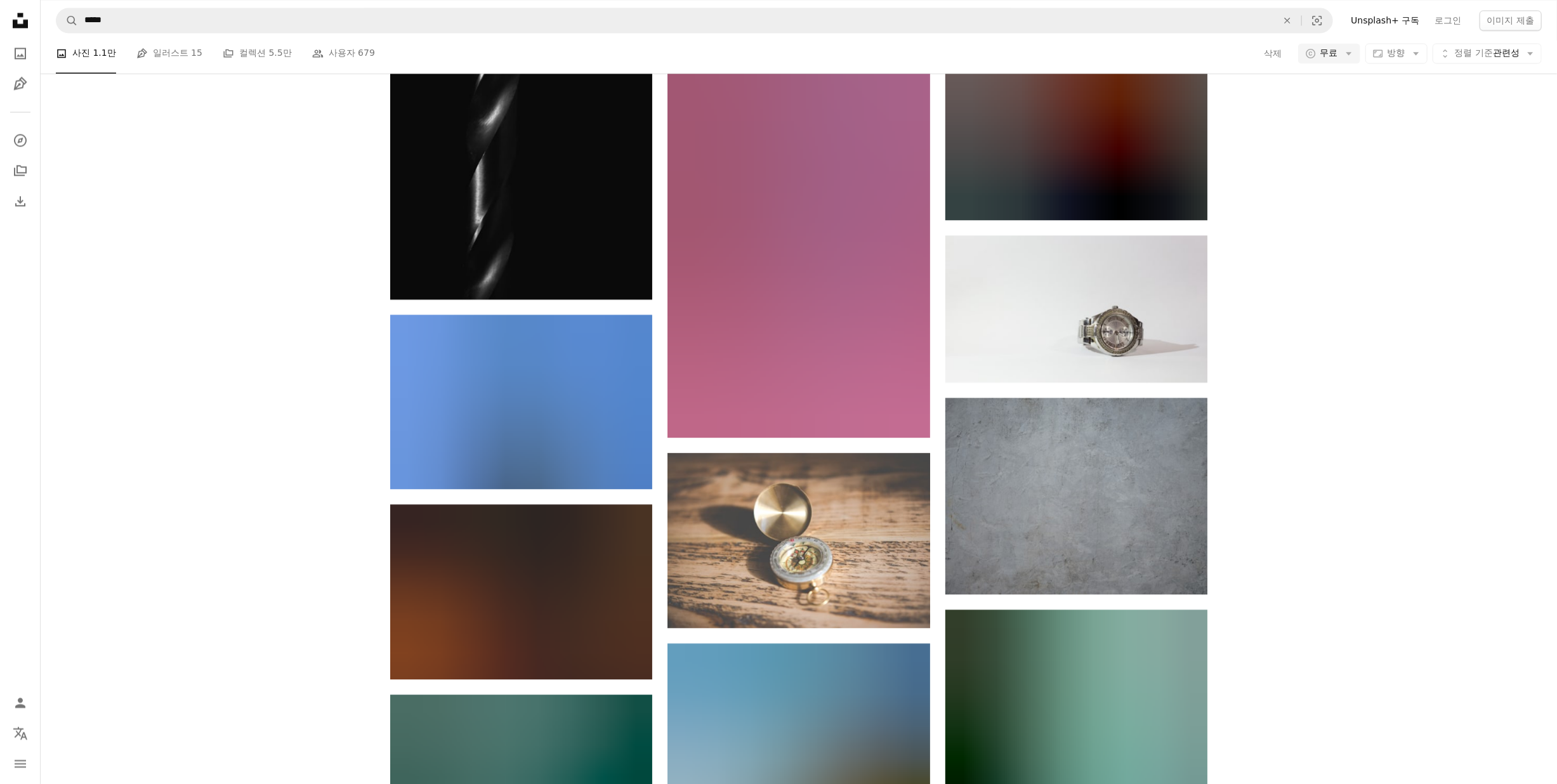
scroll to position [53093, 0]
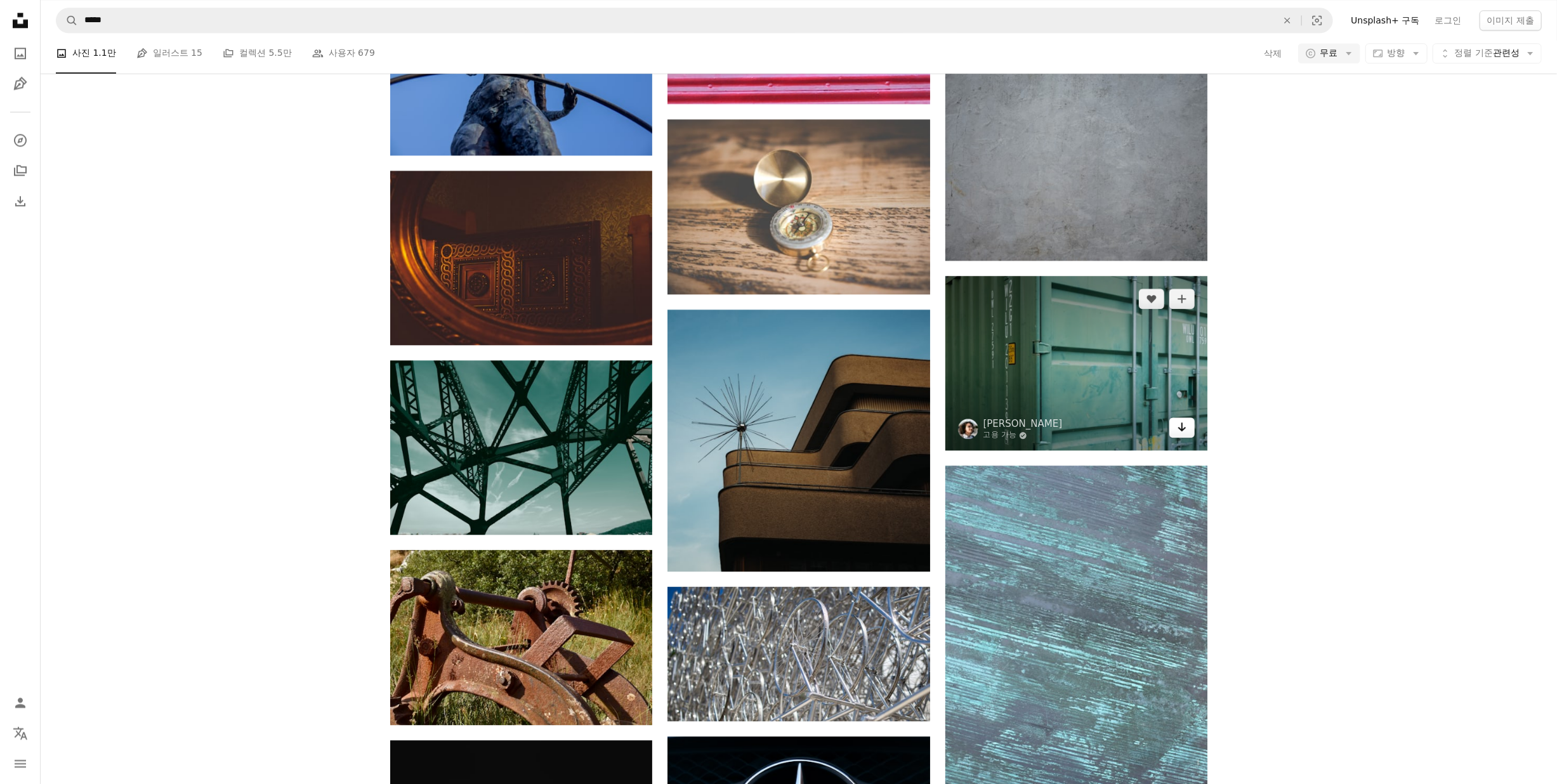
click at [1191, 438] on link "Arrow pointing down" at bounding box center [1182, 427] width 25 height 20
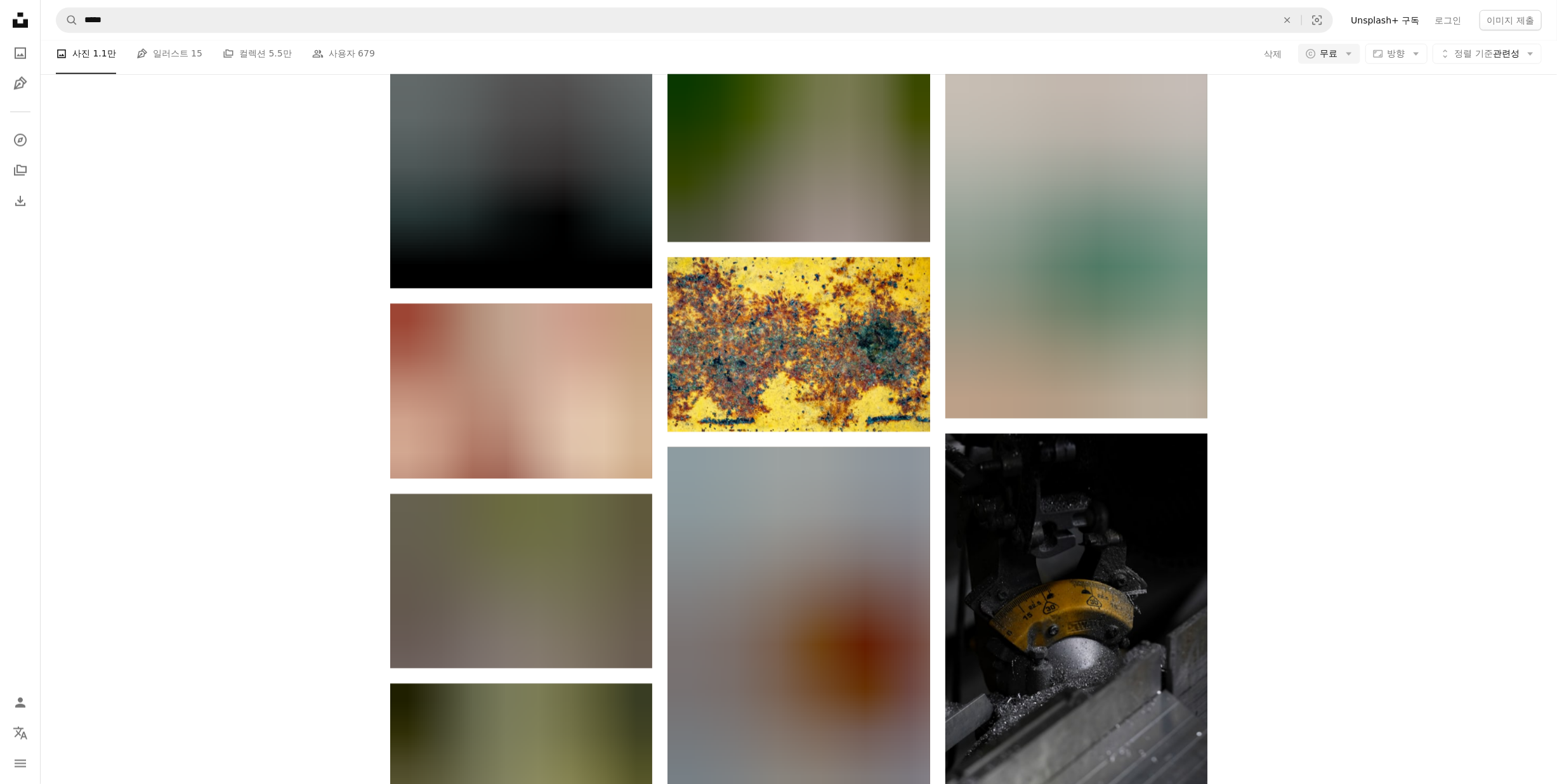
scroll to position [63322, 0]
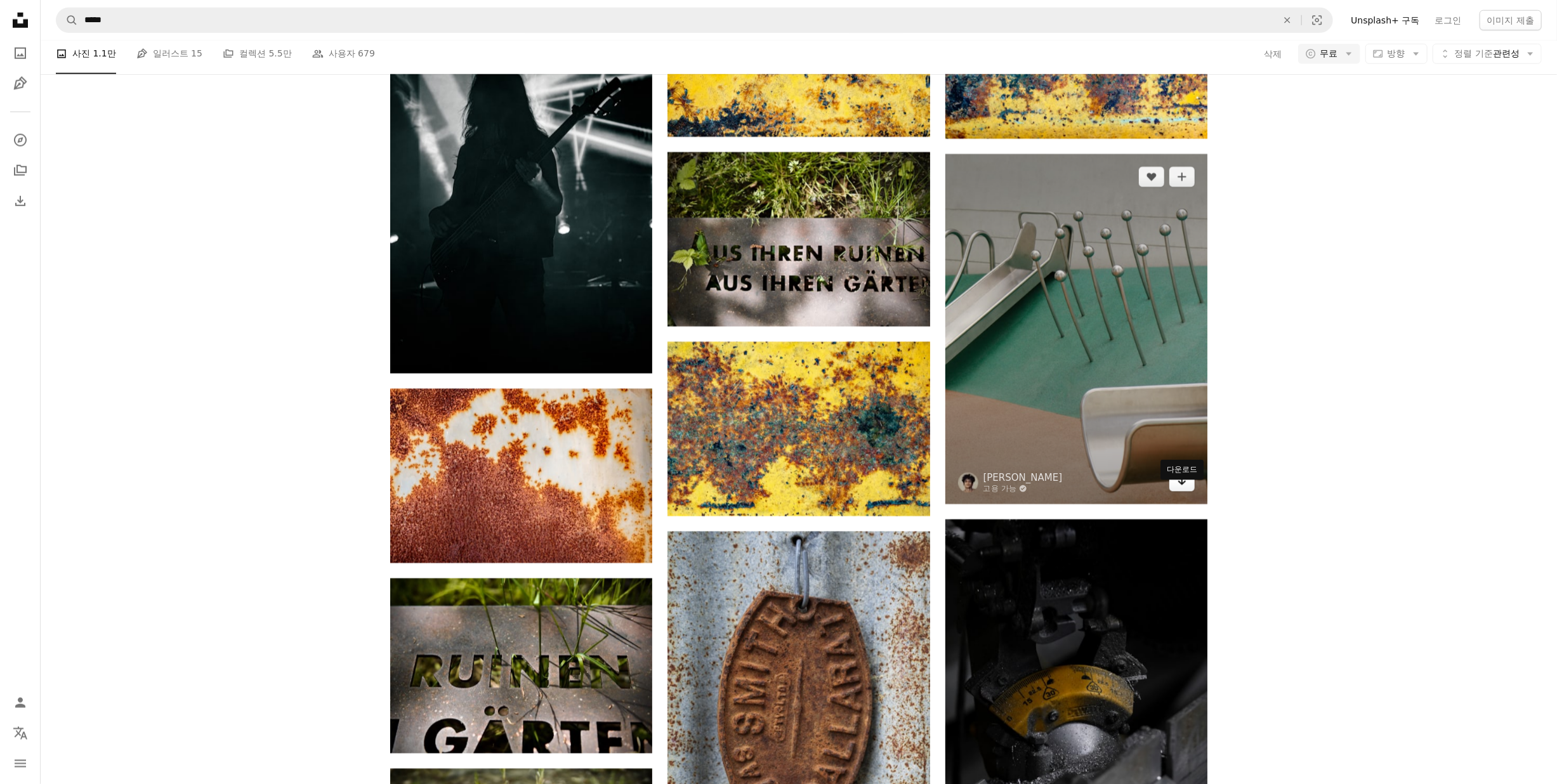
click at [1186, 488] on icon "Arrow pointing down" at bounding box center [1182, 481] width 10 height 15
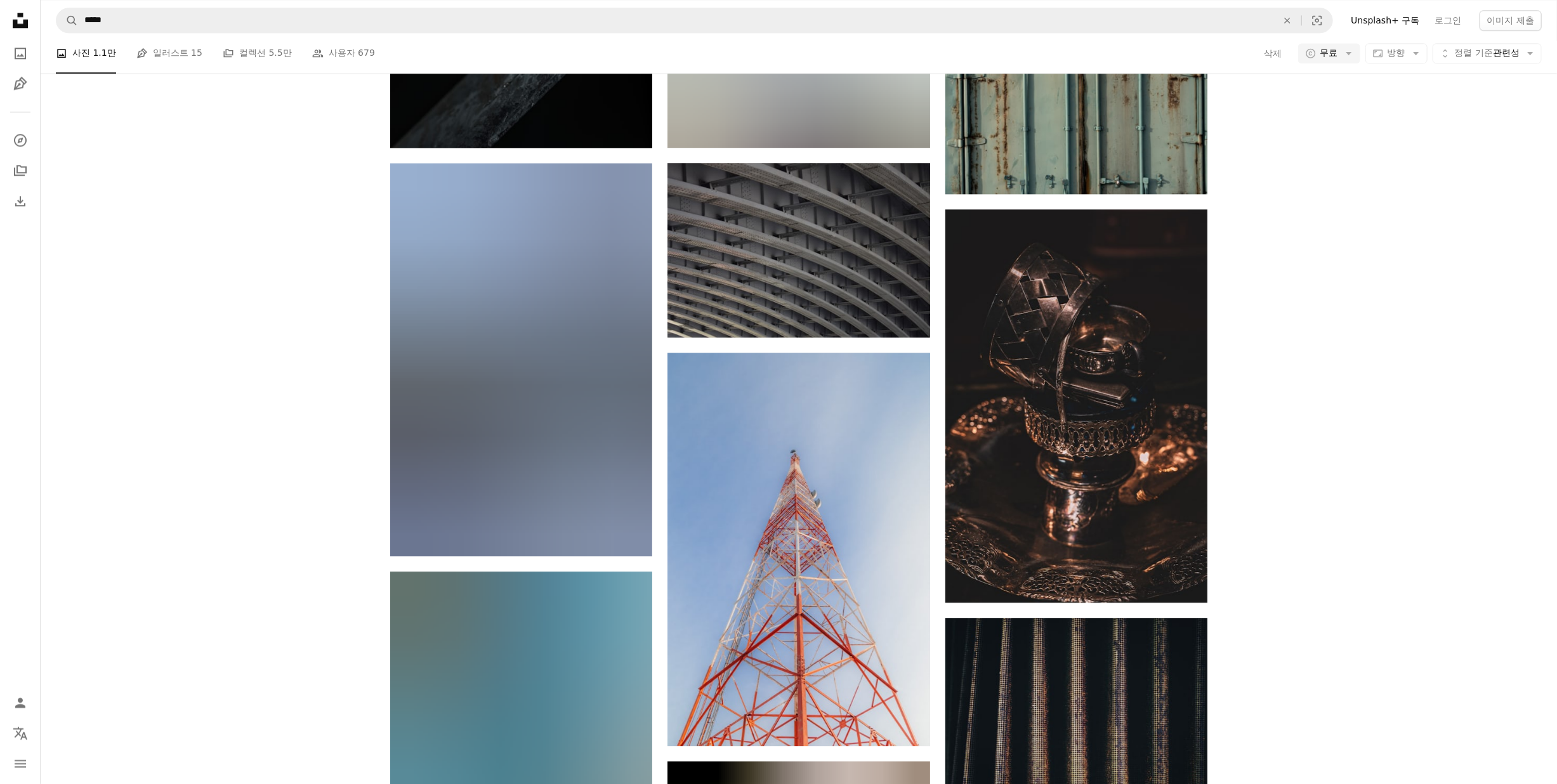
scroll to position [65520, 0]
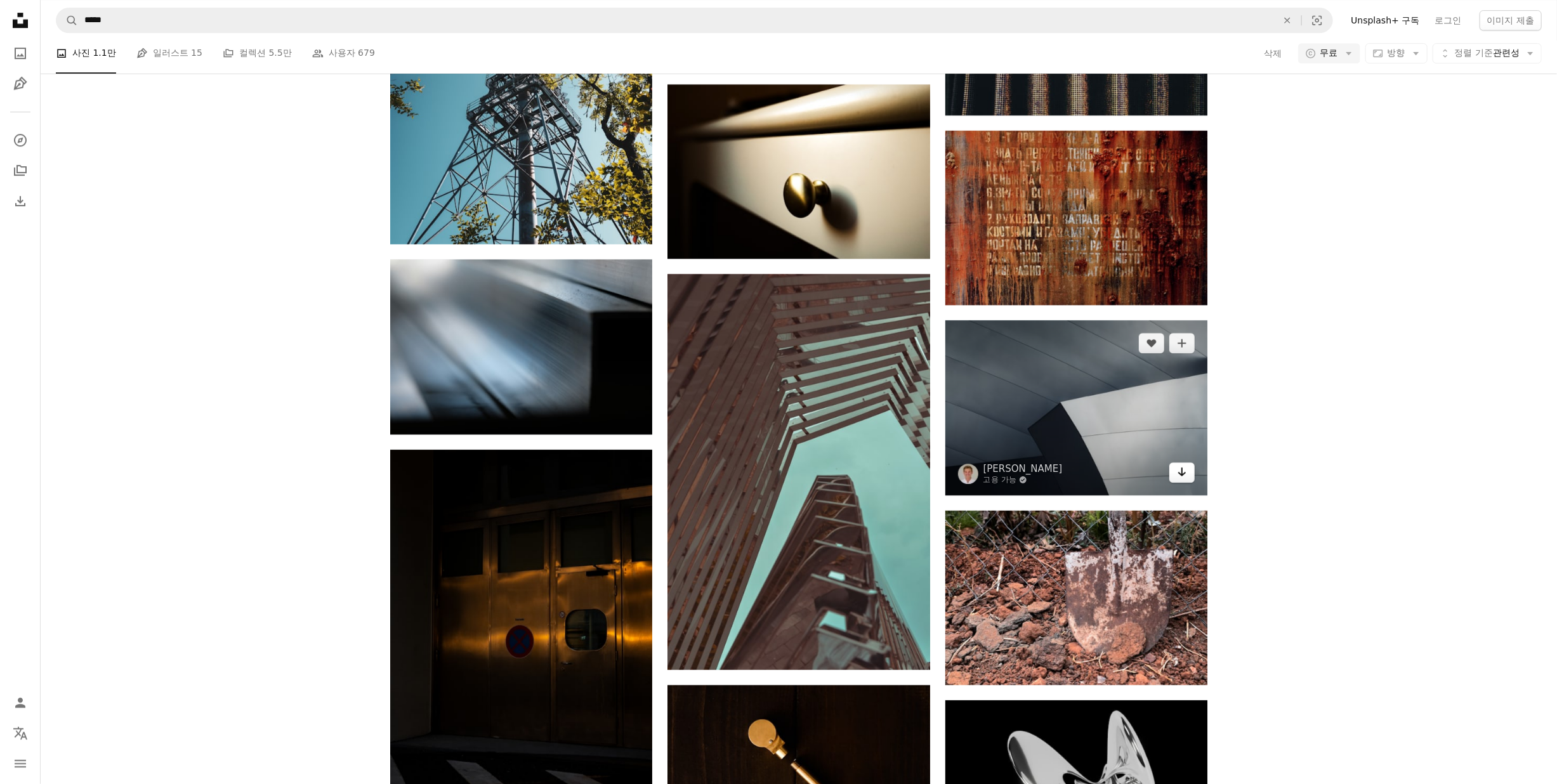
click at [1183, 479] on icon "Arrow pointing down" at bounding box center [1182, 472] width 10 height 15
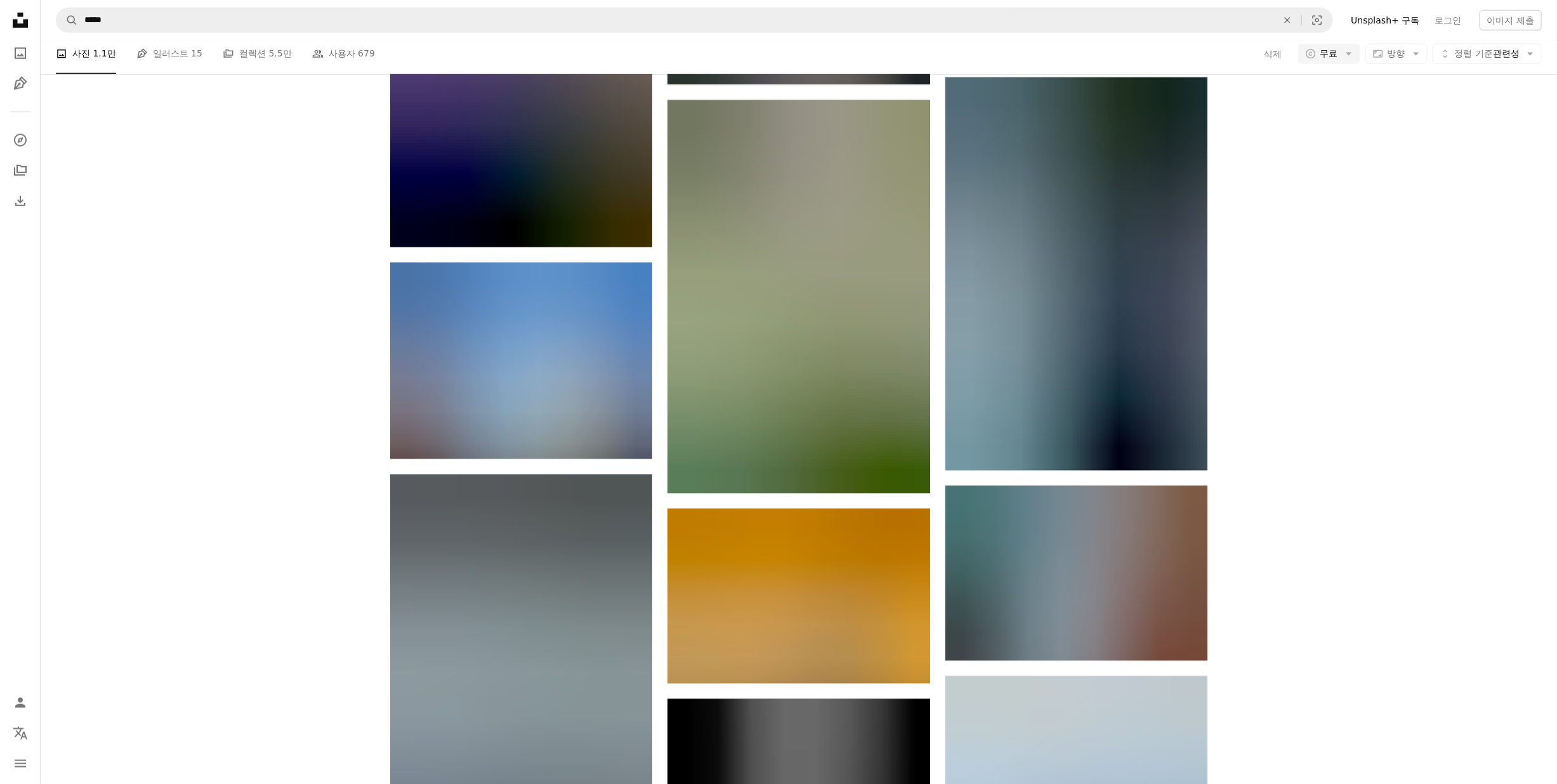
scroll to position [82597, 0]
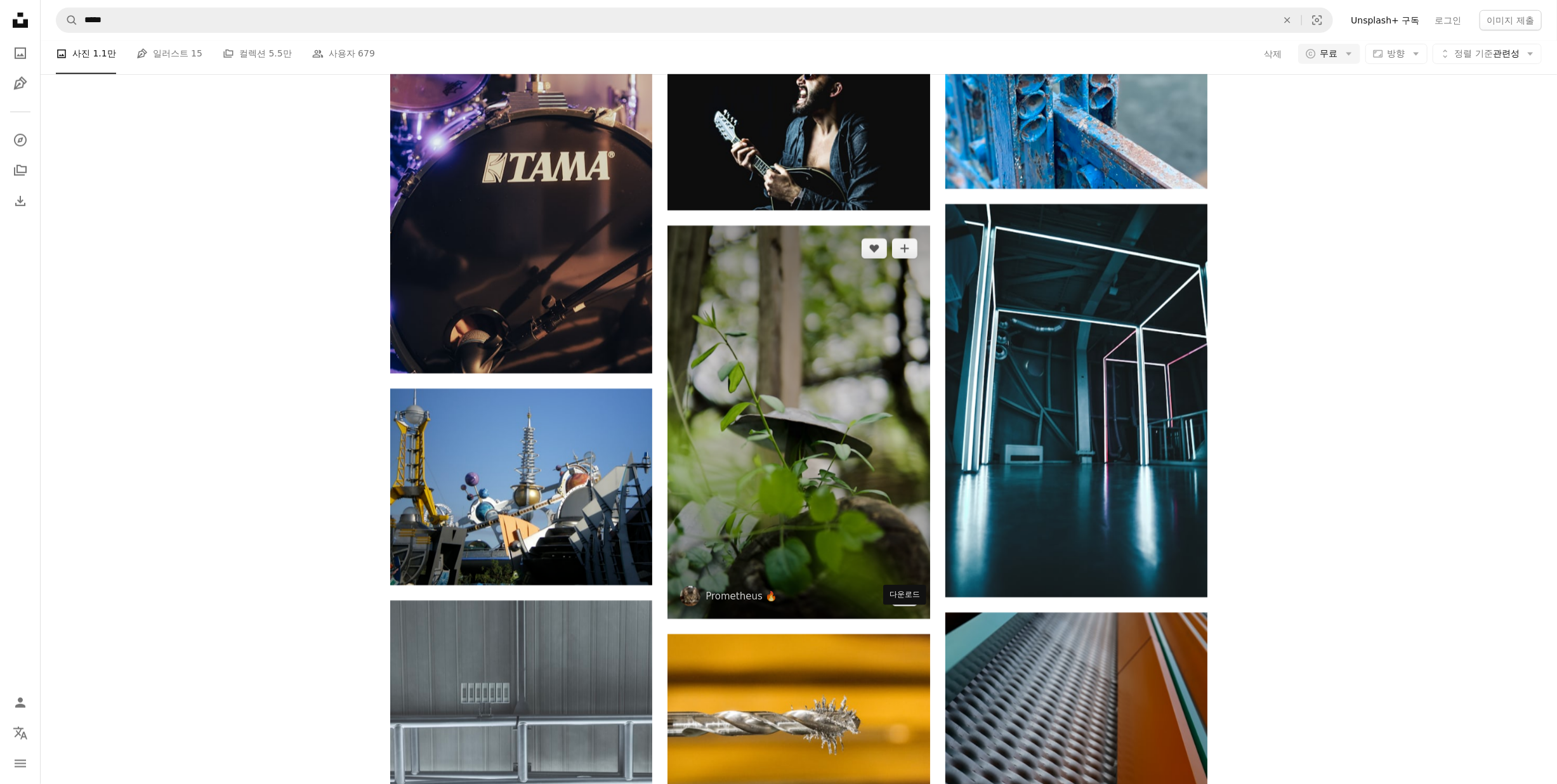
click at [907, 603] on icon "Arrow pointing down" at bounding box center [905, 596] width 10 height 15
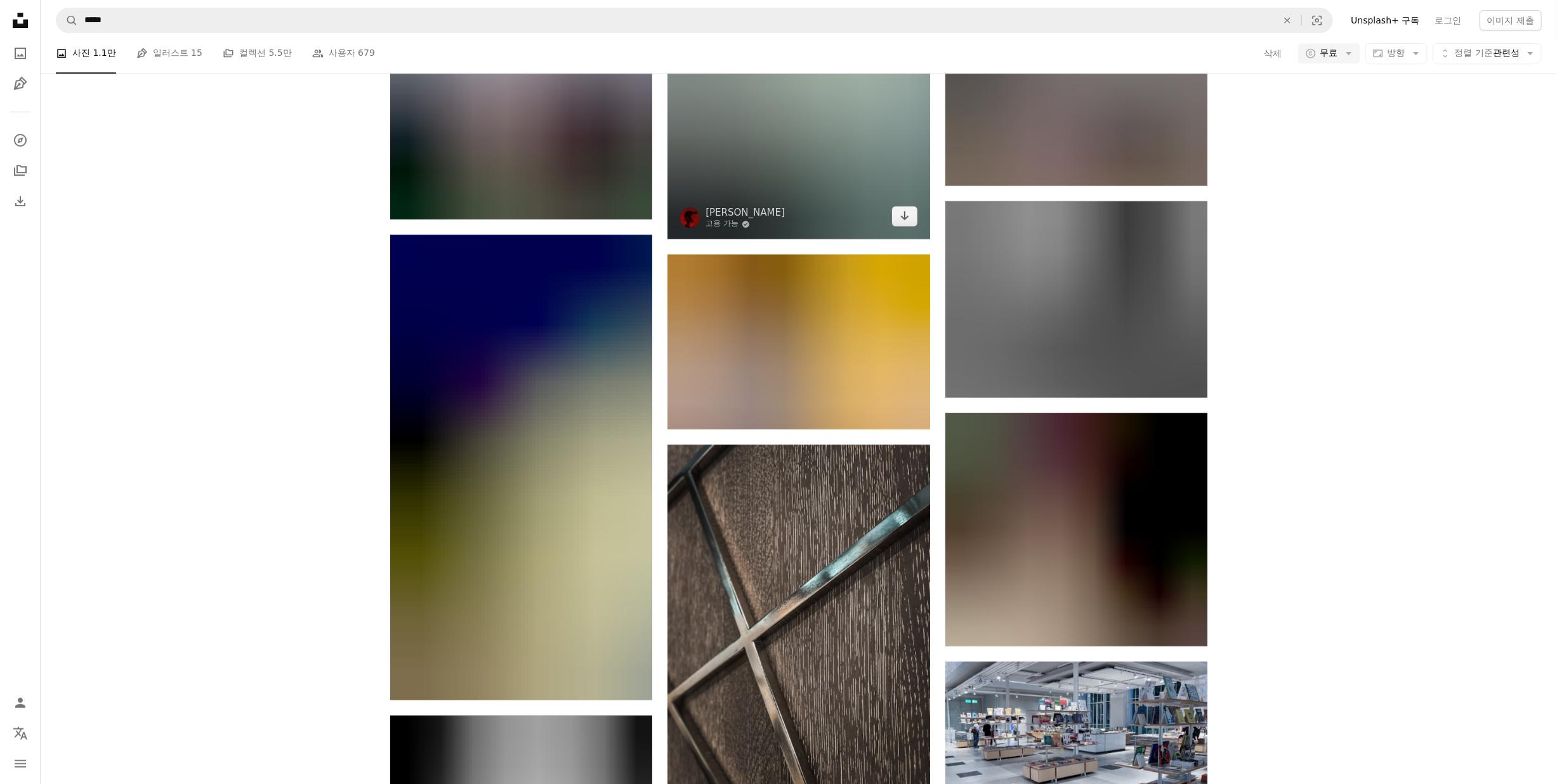
scroll to position [96547, 0]
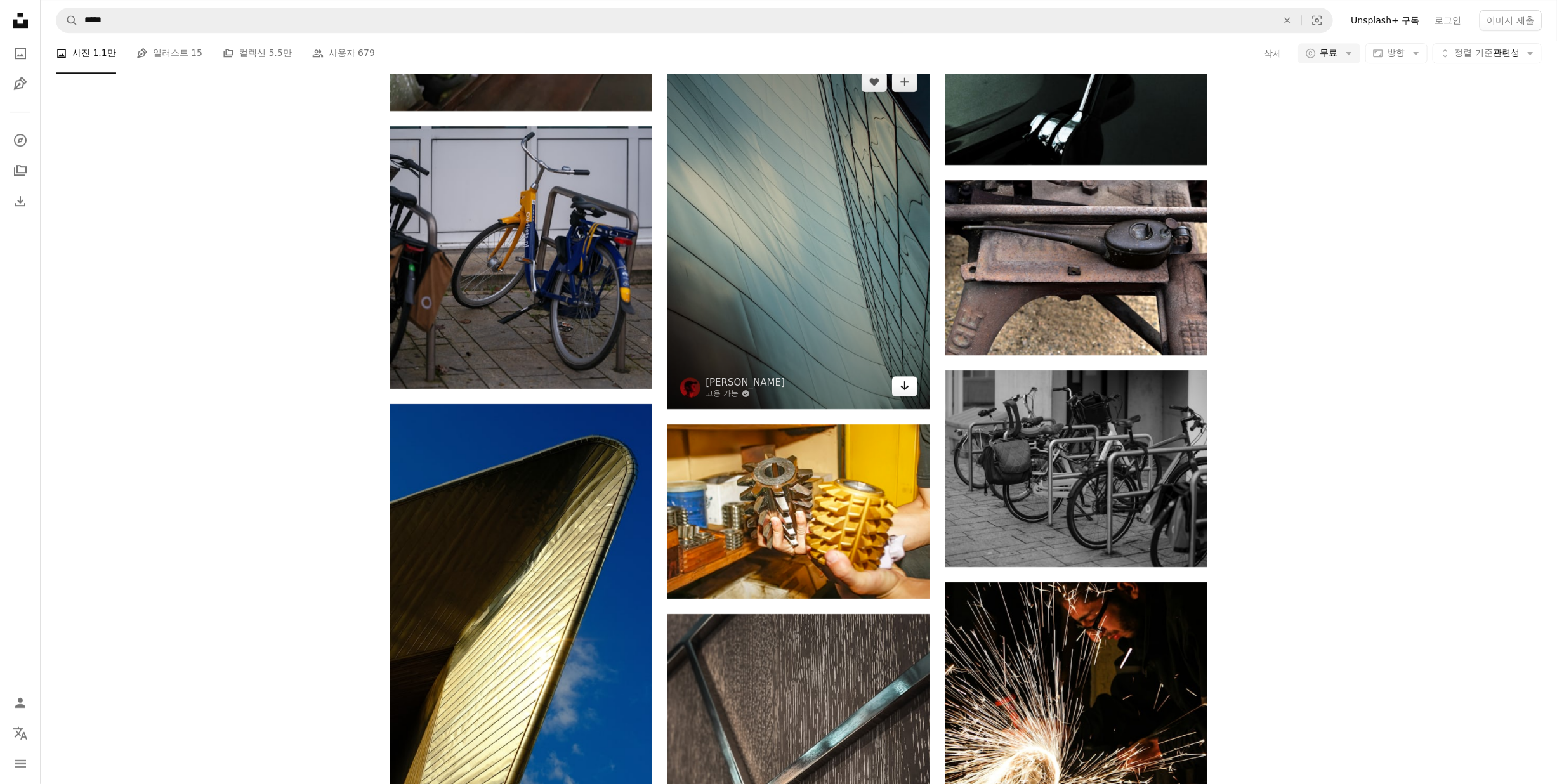
click at [908, 393] on icon "Arrow pointing down" at bounding box center [905, 386] width 10 height 15
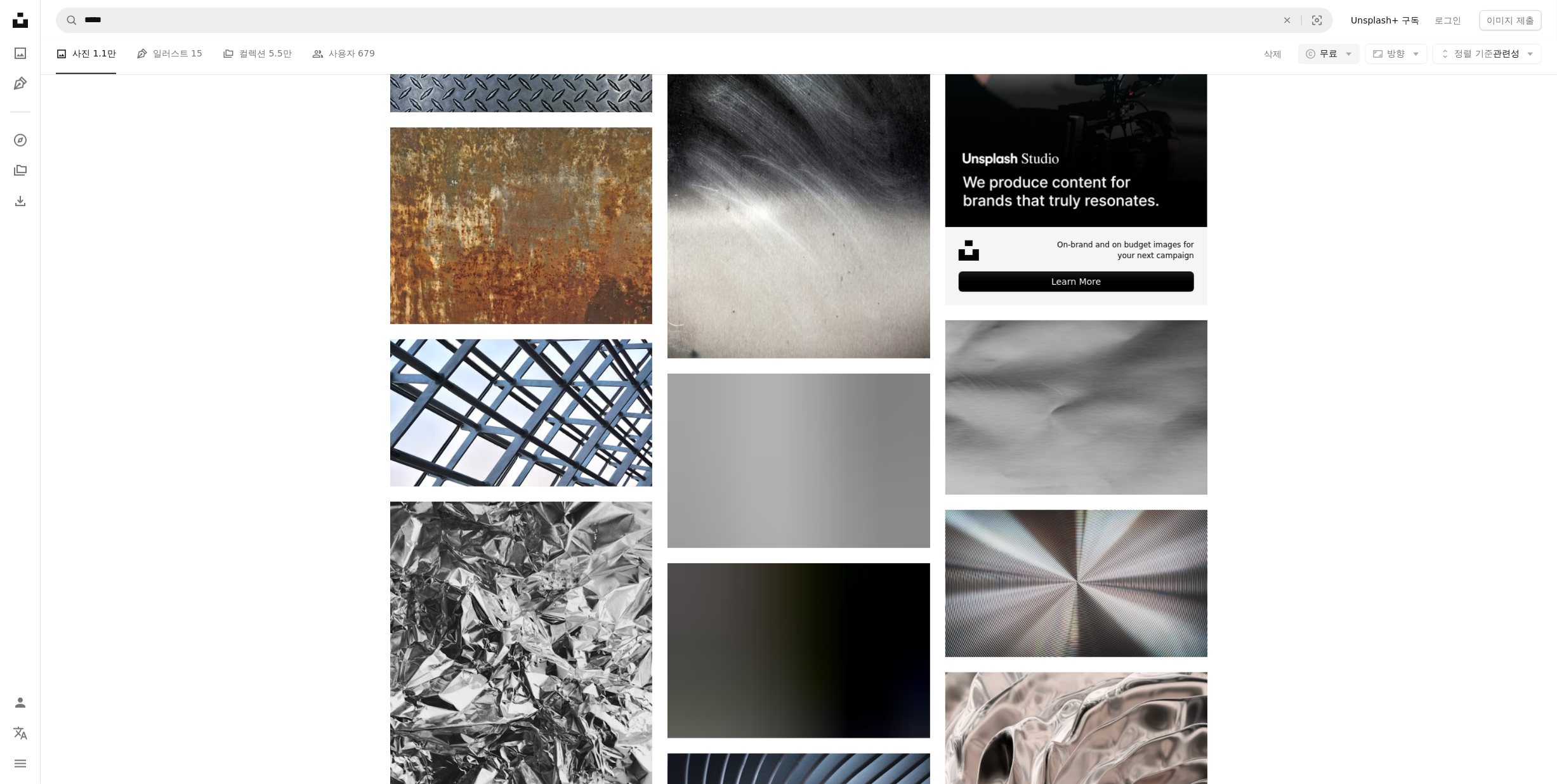
scroll to position [507, 0]
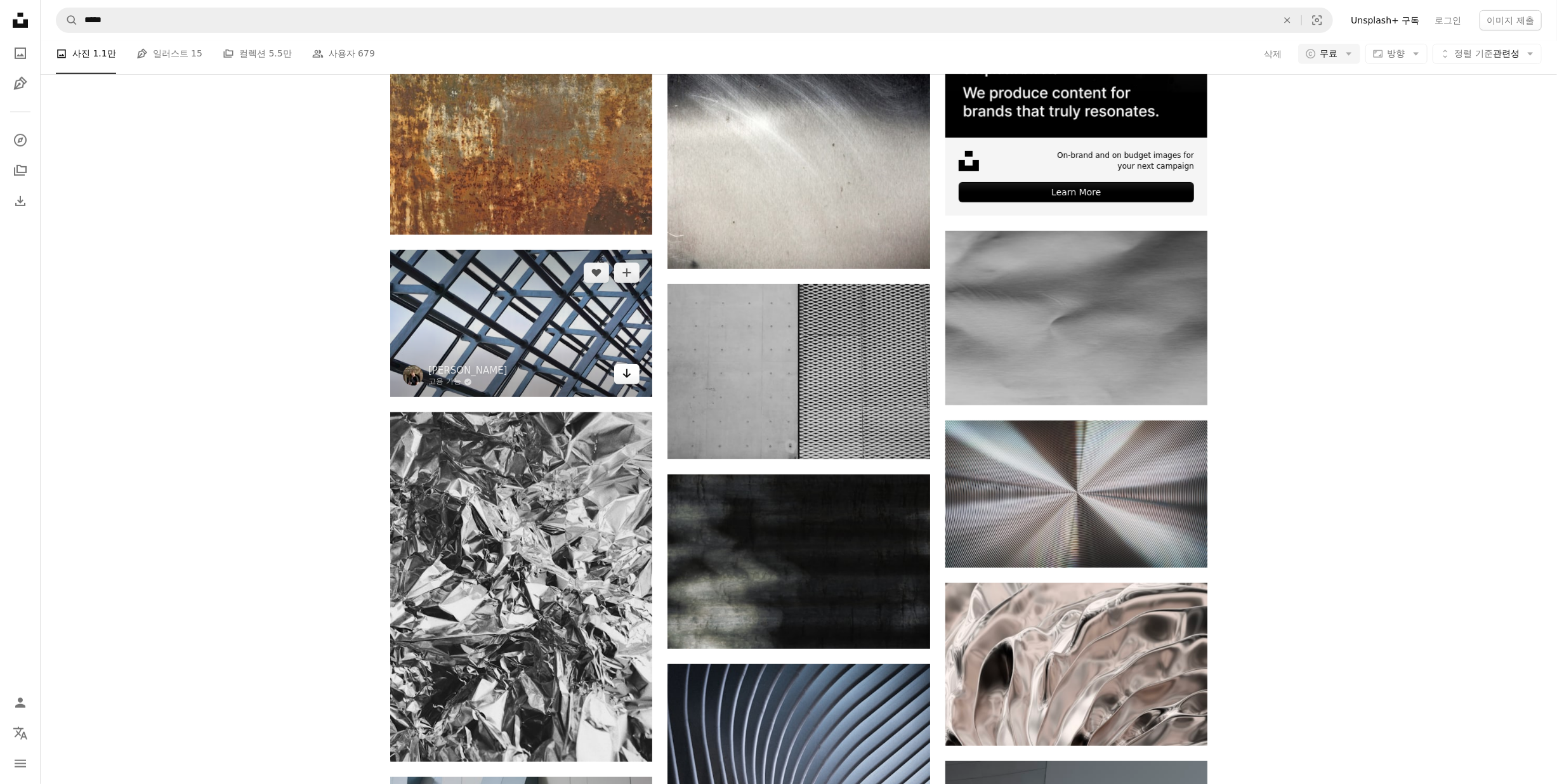
click at [635, 377] on link "Arrow pointing down" at bounding box center [627, 374] width 25 height 20
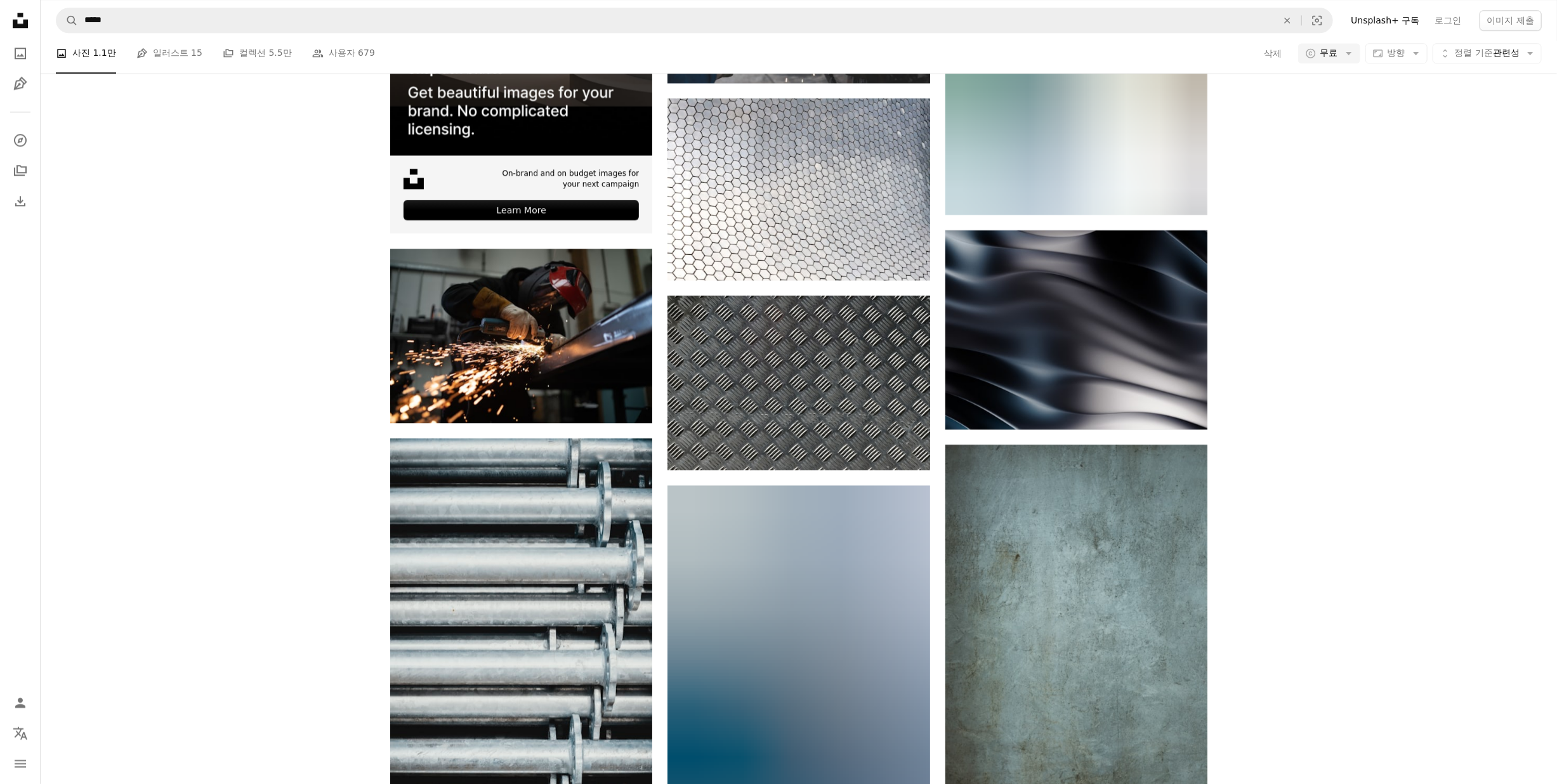
scroll to position [2451, 0]
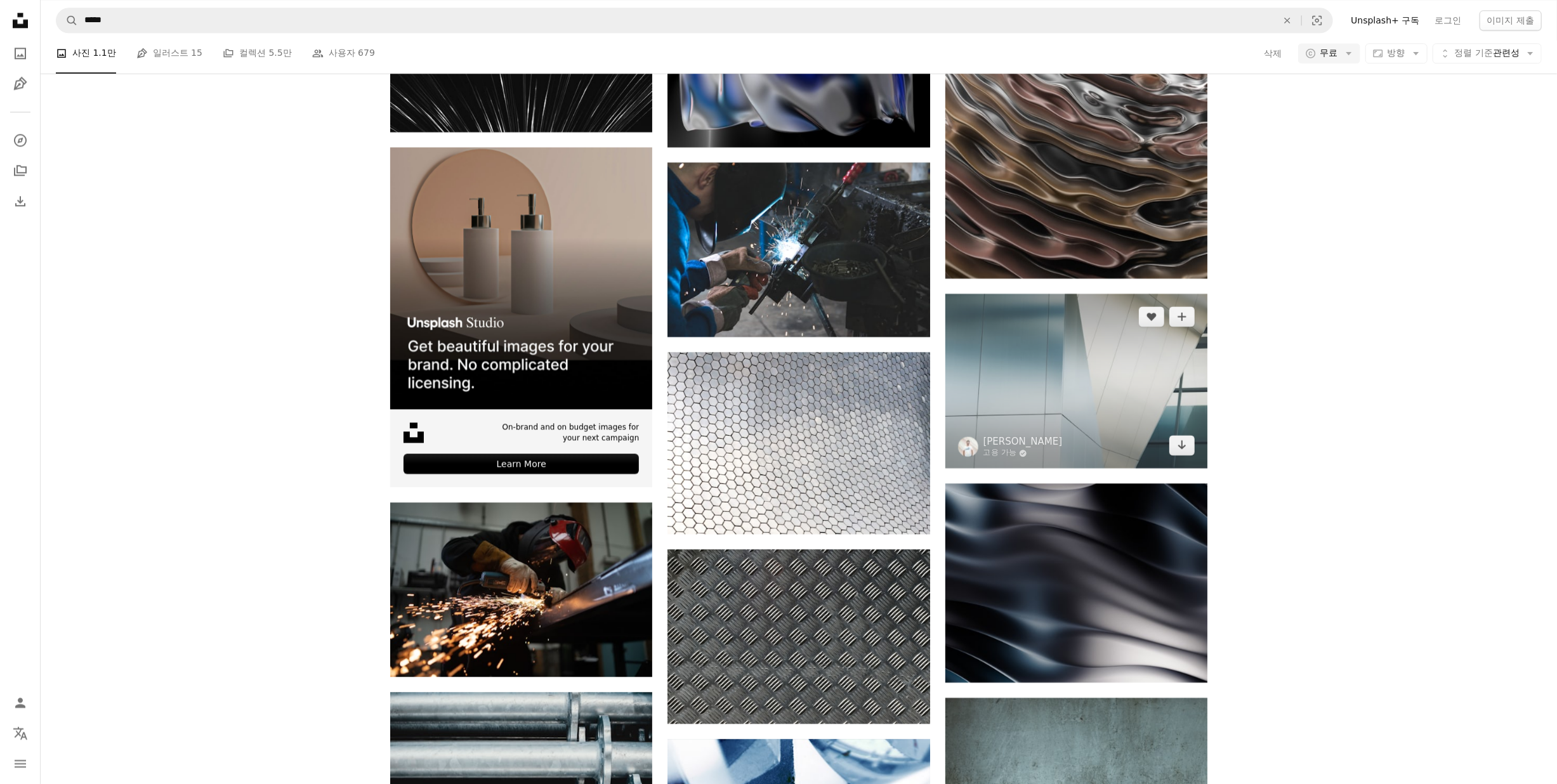
click at [1151, 411] on img at bounding box center [1076, 381] width 262 height 174
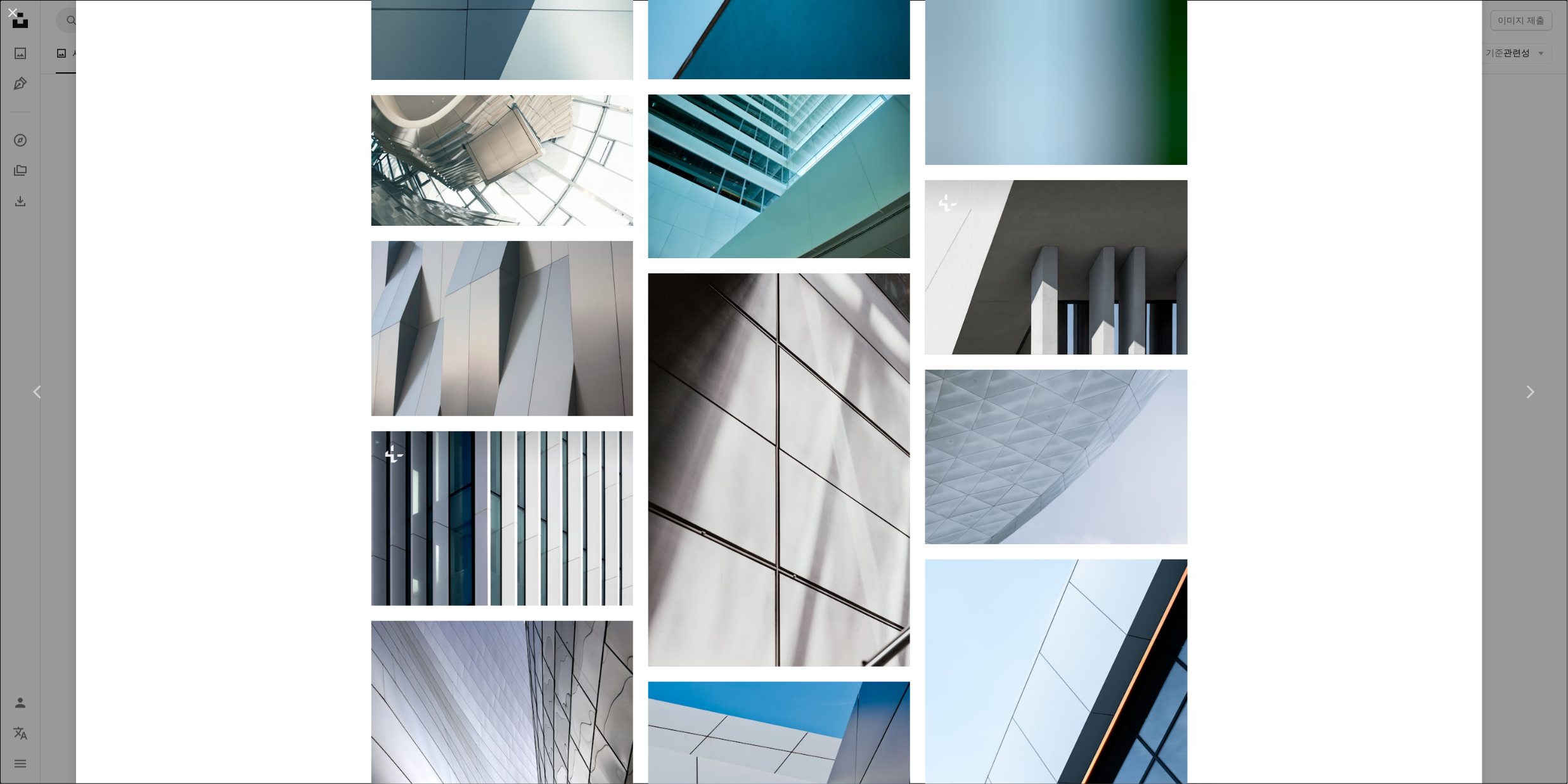
scroll to position [2029, 0]
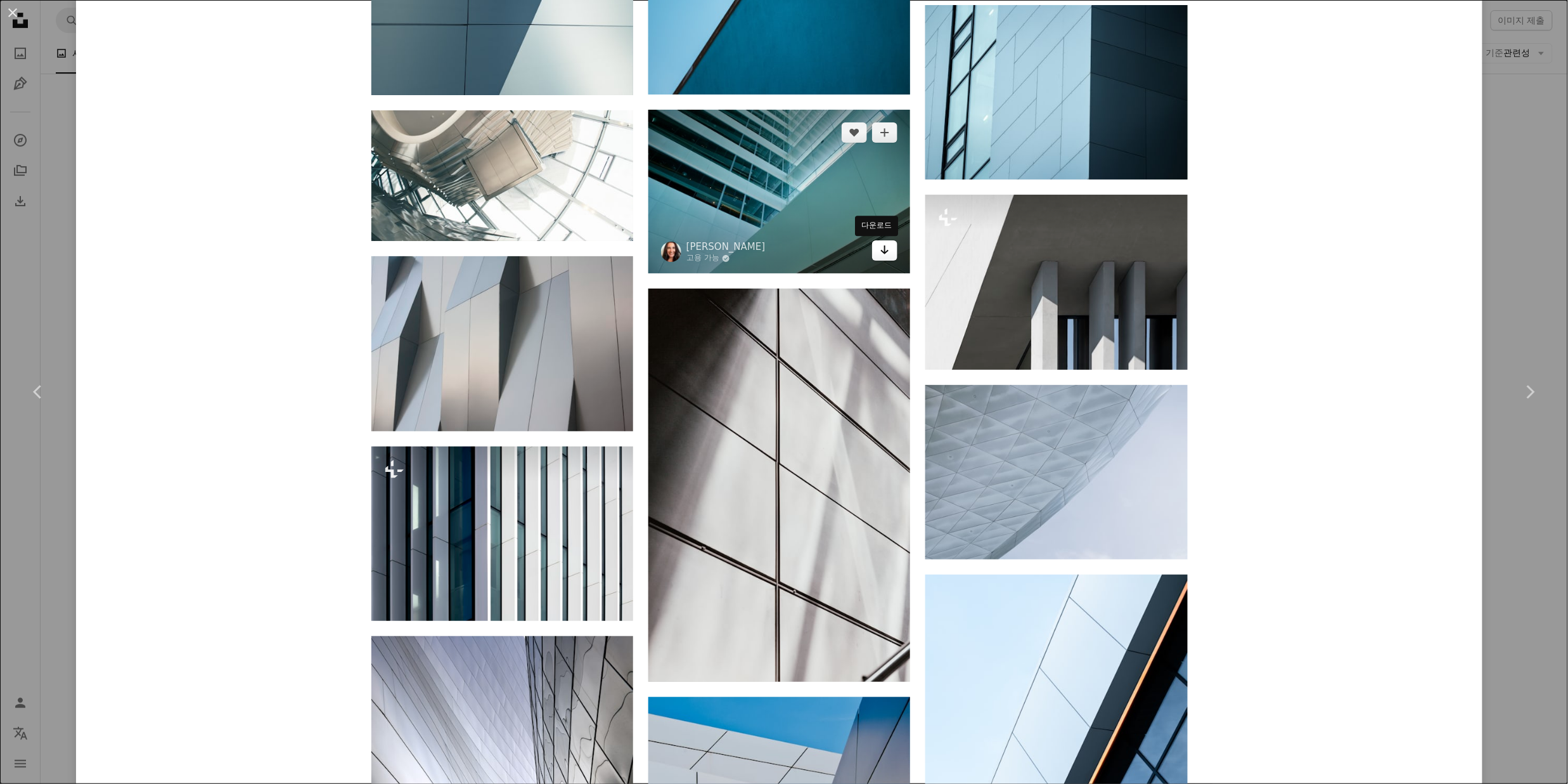
click at [881, 249] on icon "다운로드" at bounding box center [885, 249] width 8 height 9
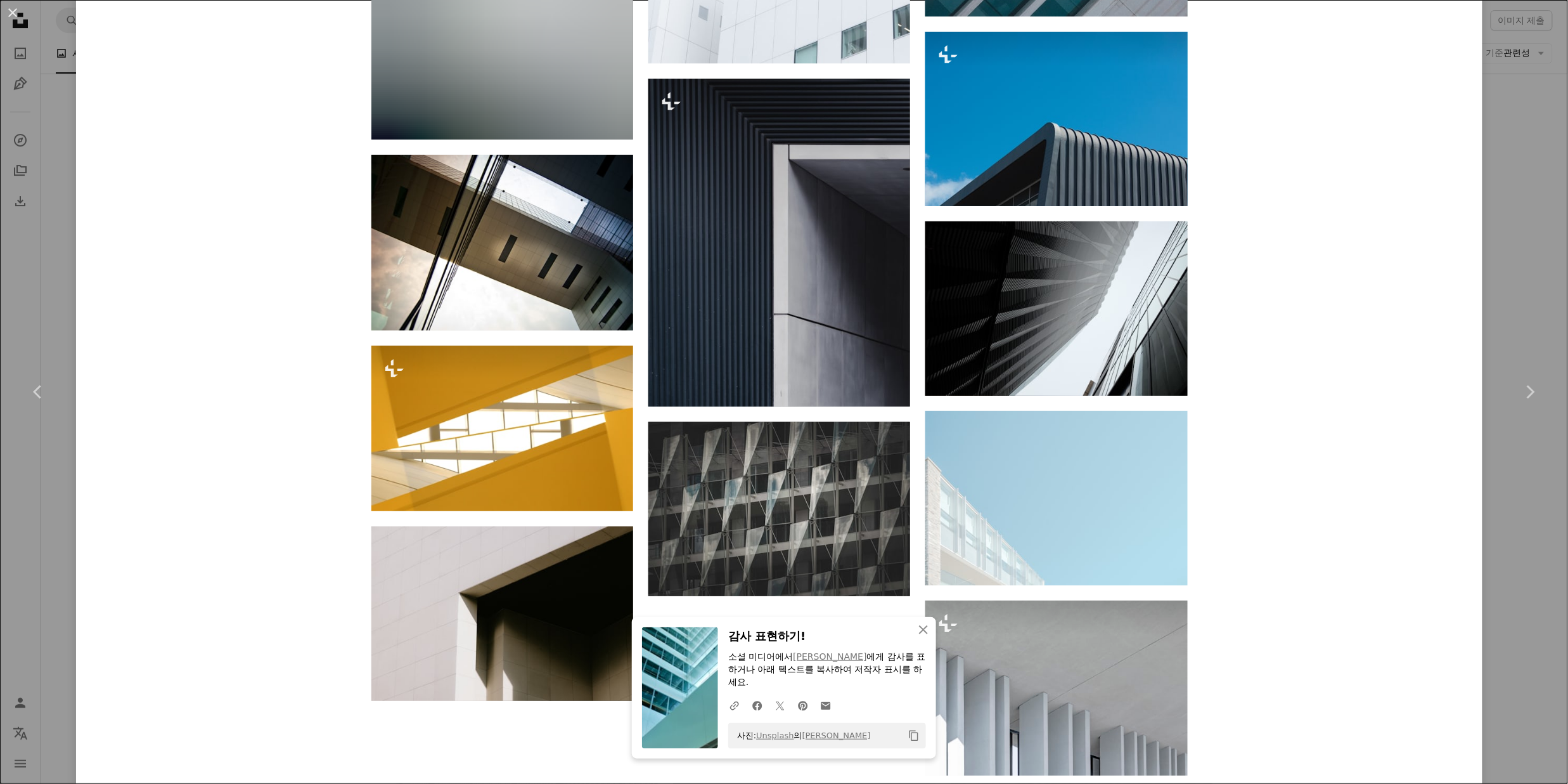
scroll to position [7950, 0]
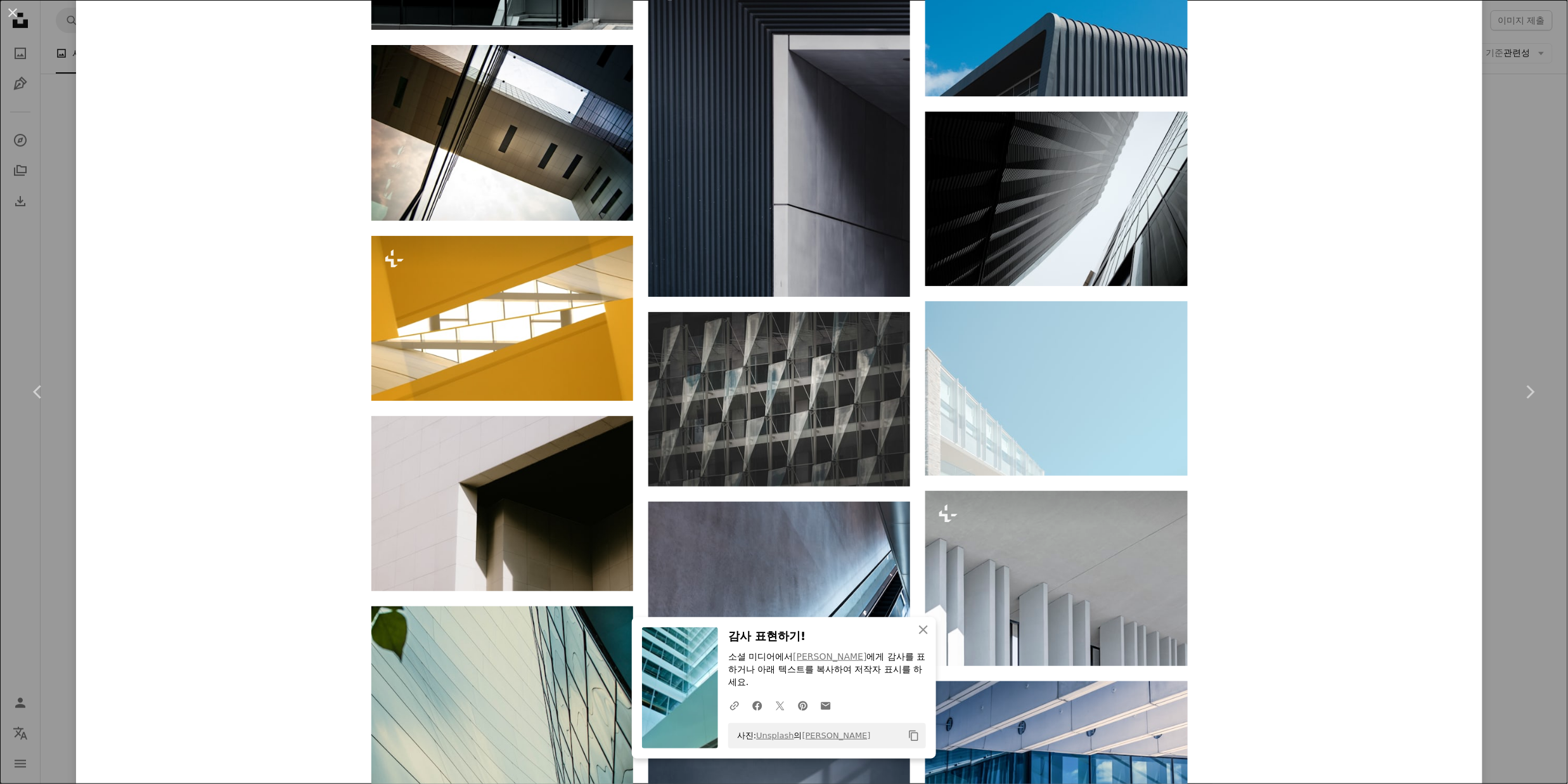
click at [1484, 473] on div "An X shape Chevron left Chevron right An X shape 닫기 감사 표현하기! 소셜 미디어에서 [PERSON_N…" at bounding box center [784, 392] width 1568 height 784
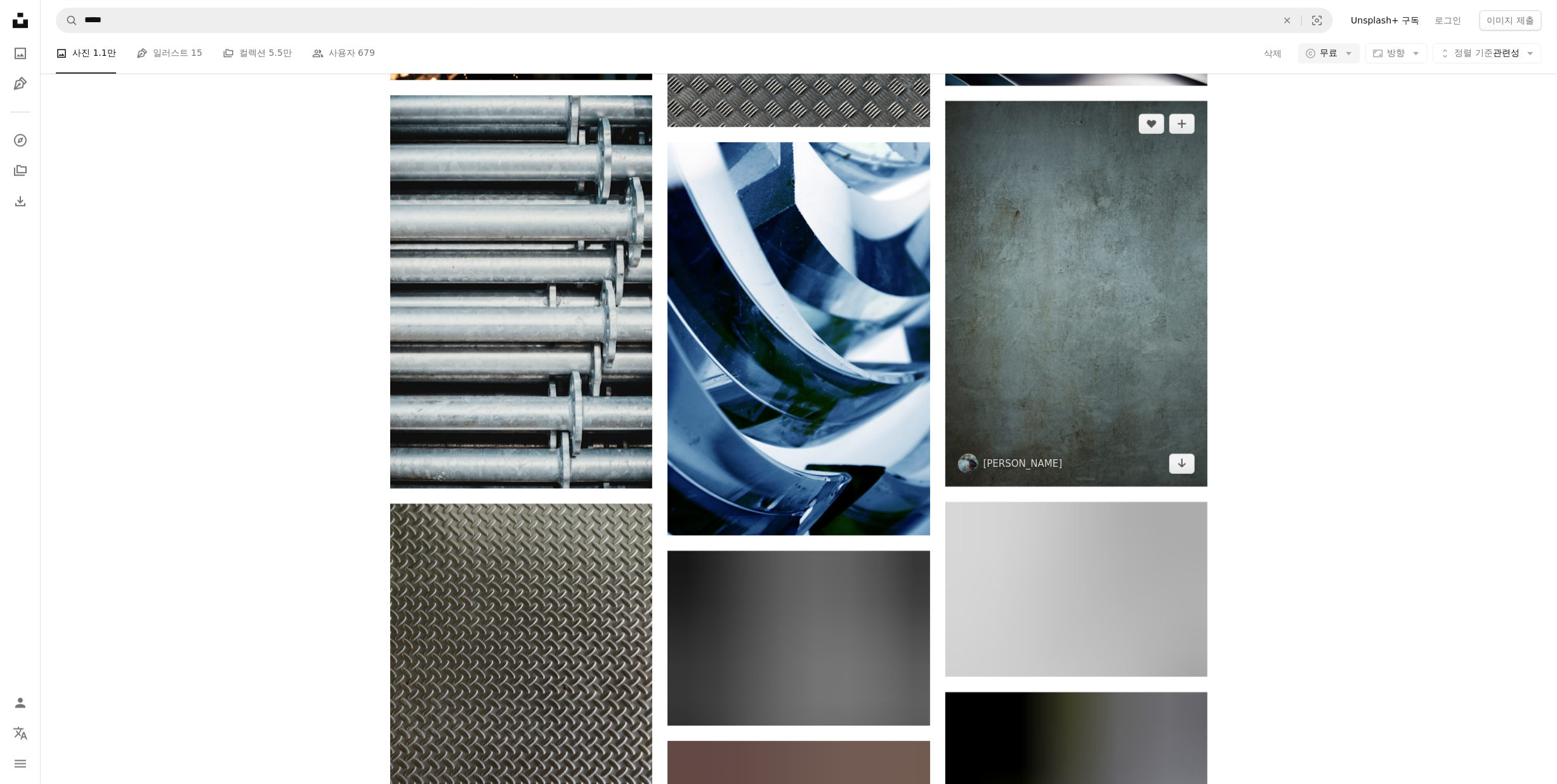
scroll to position [3043, 0]
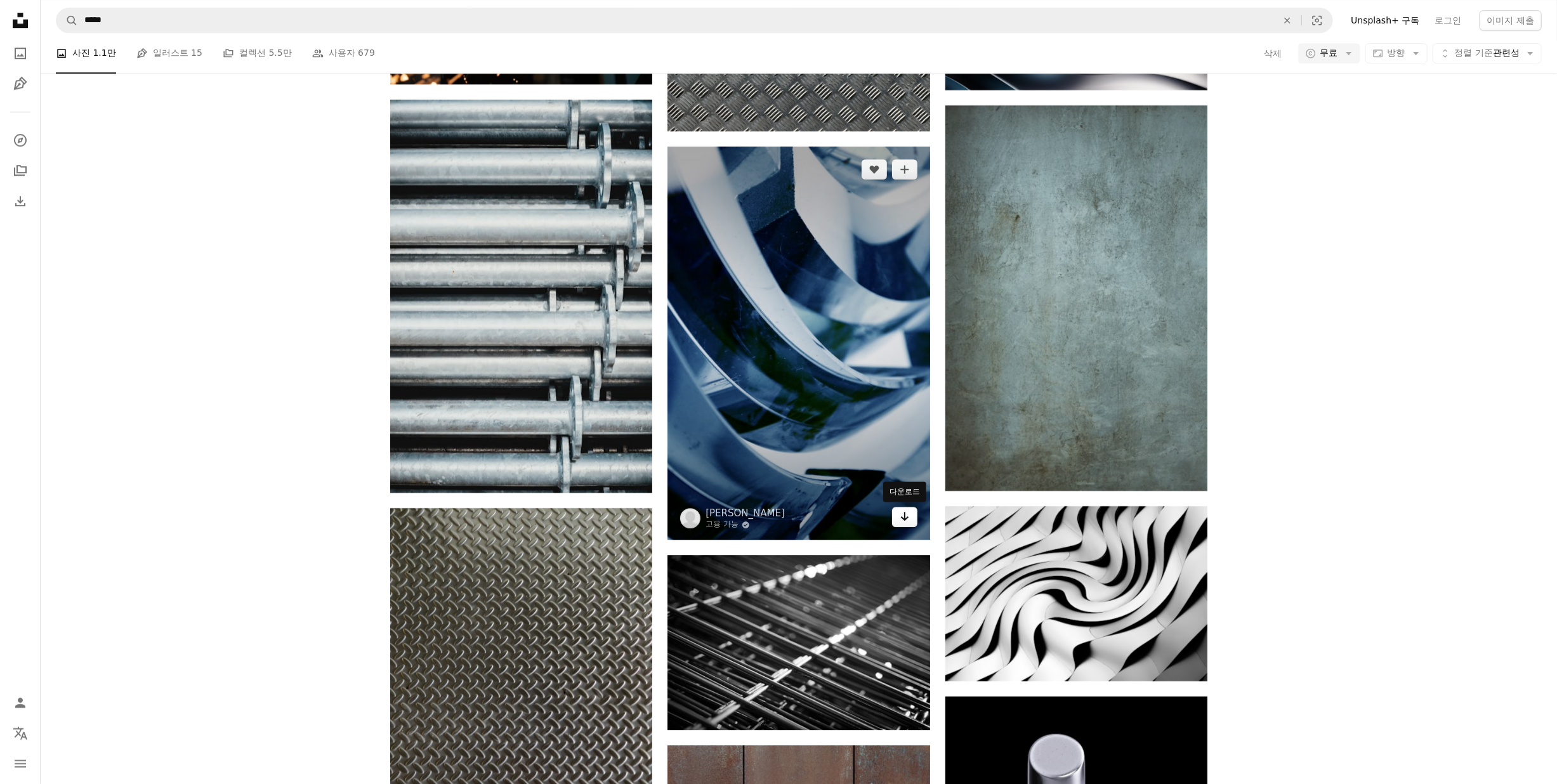
click at [902, 520] on icon "Arrow pointing down" at bounding box center [905, 516] width 10 height 15
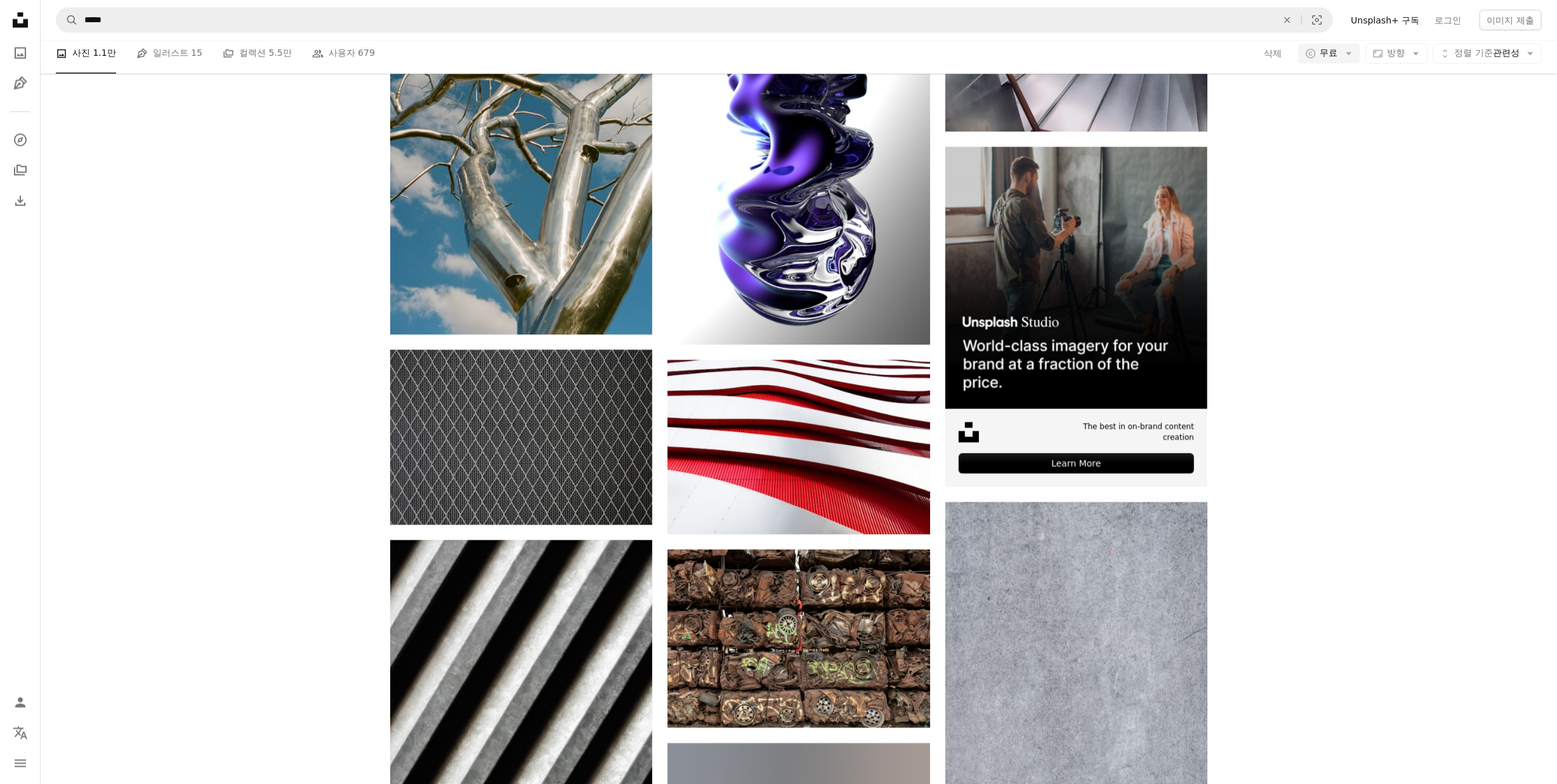
scroll to position [4819, 0]
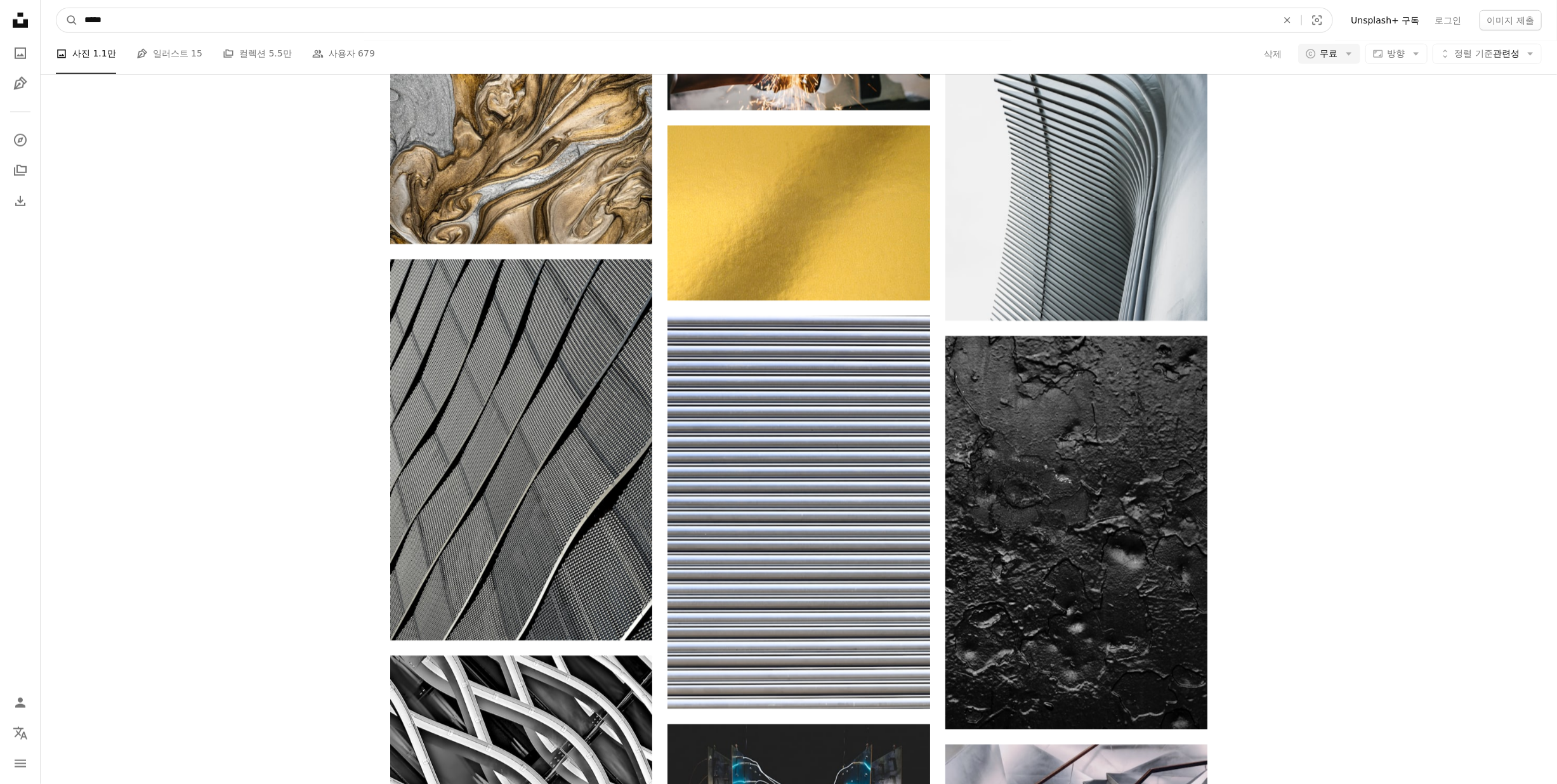
click at [366, 27] on input "*****" at bounding box center [676, 20] width 1195 height 24
type input "**********"
click button "A magnifying glass" at bounding box center [67, 20] width 22 height 24
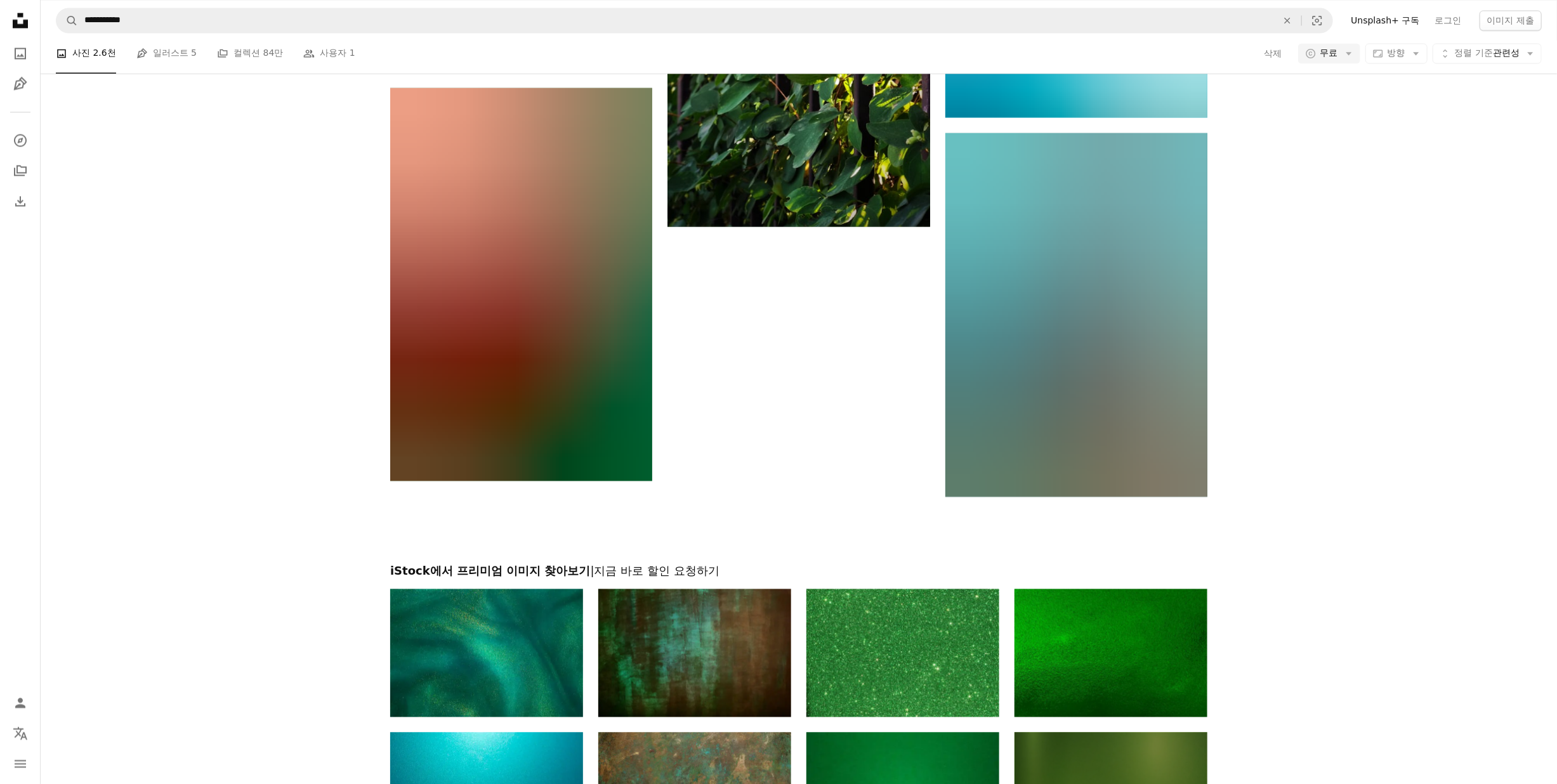
scroll to position [2351, 0]
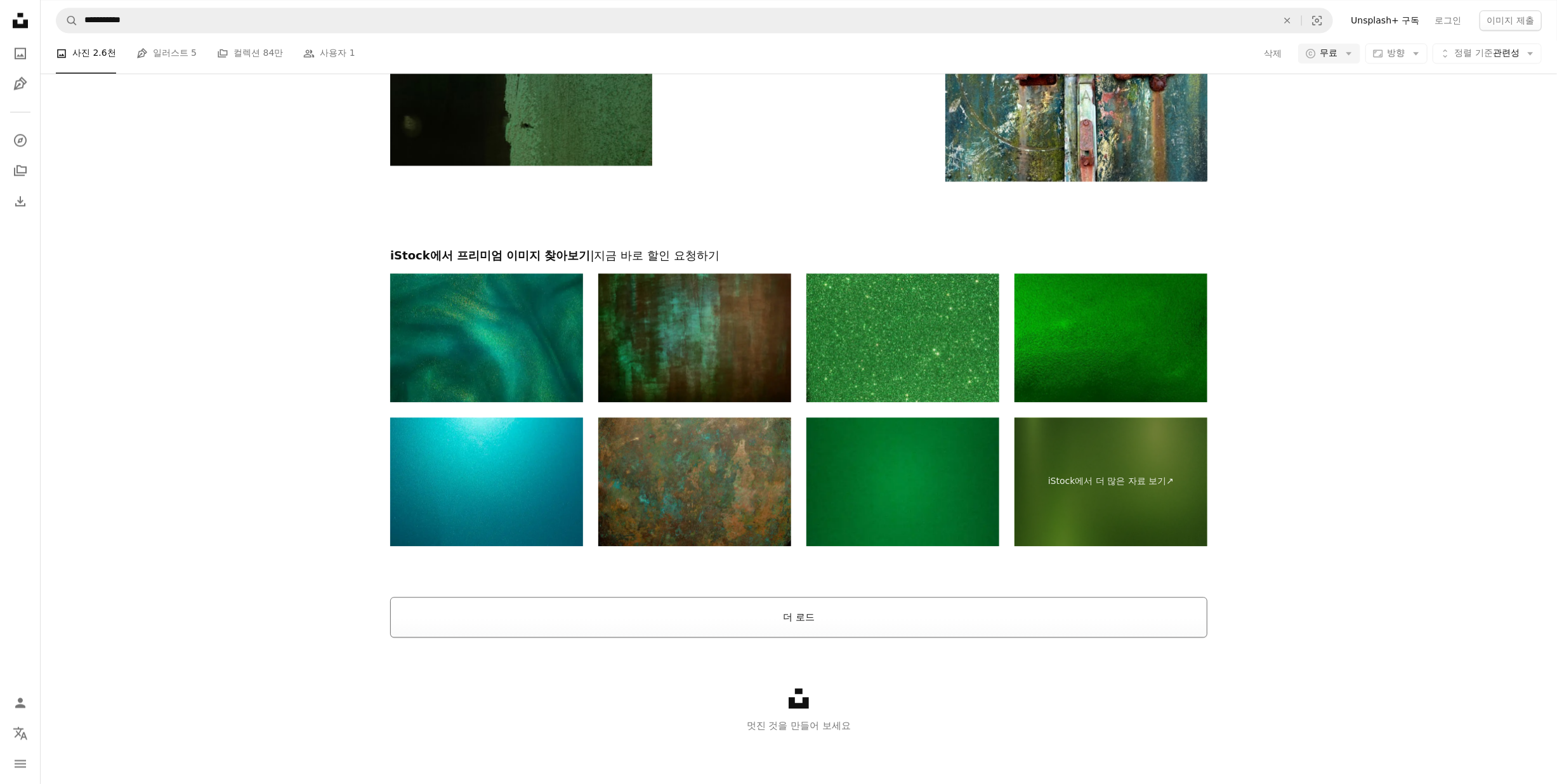
click at [843, 622] on button "더 로드" at bounding box center [799, 617] width 818 height 41
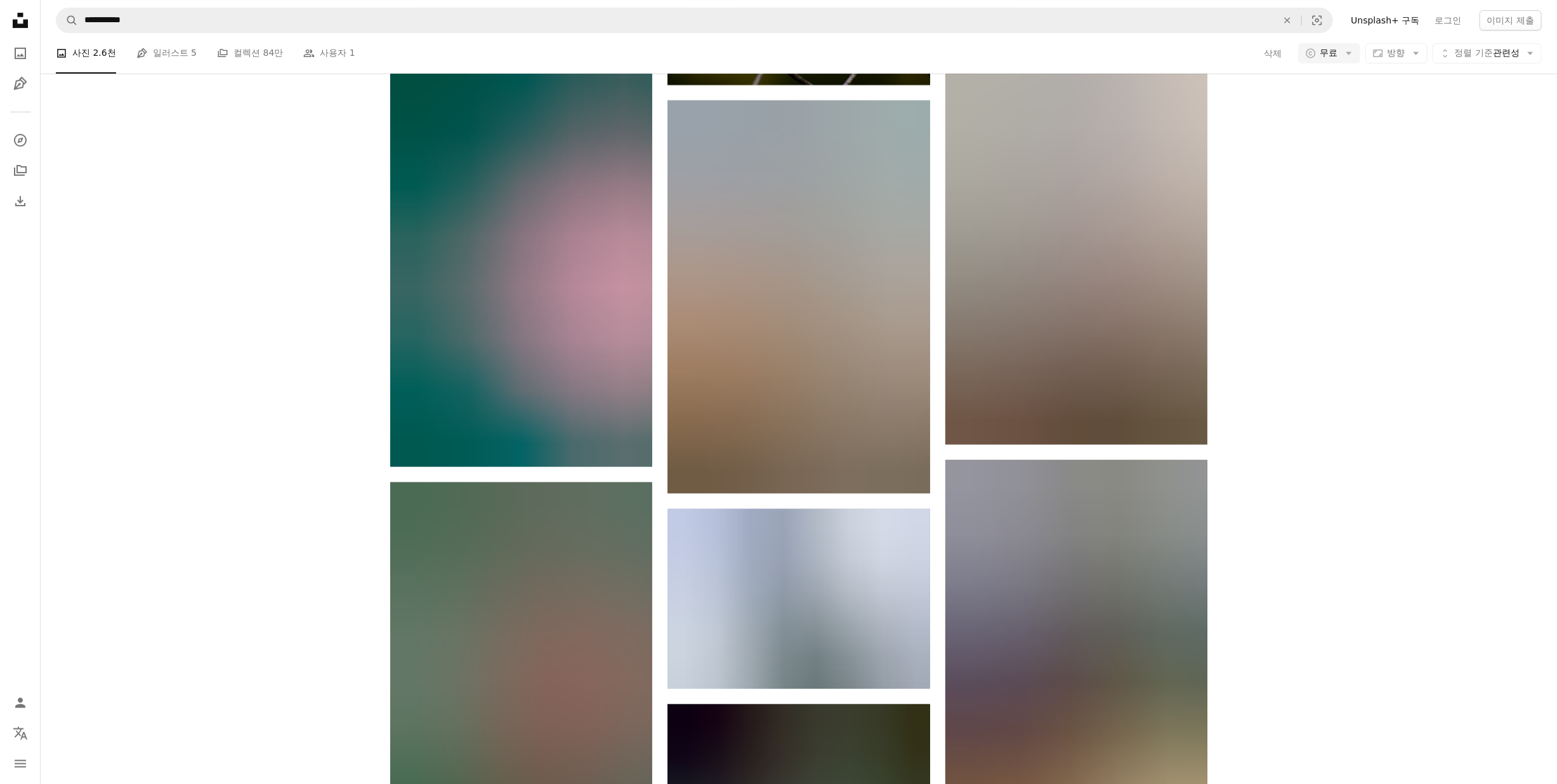
scroll to position [15117, 0]
